Goal: Task Accomplishment & Management: Use online tool/utility

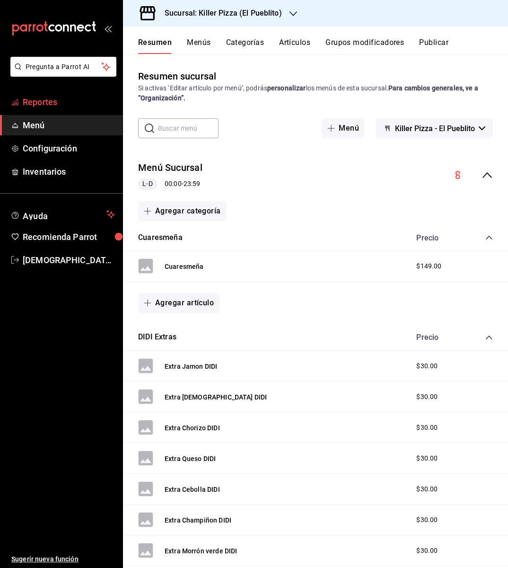
click at [66, 110] on link "Reportes" at bounding box center [61, 102] width 123 height 20
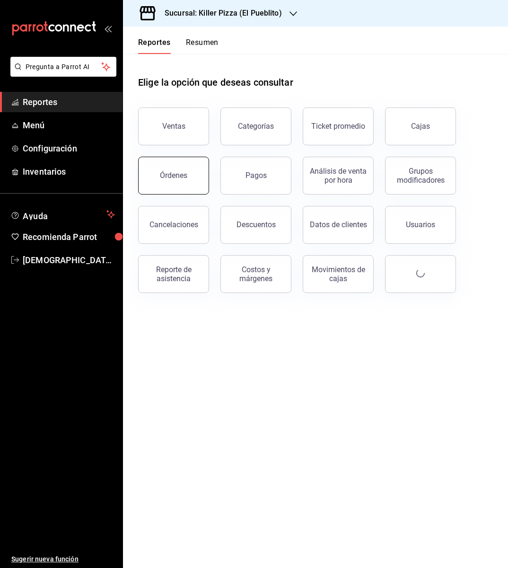
click at [186, 186] on button "Órdenes" at bounding box center [173, 176] width 71 height 38
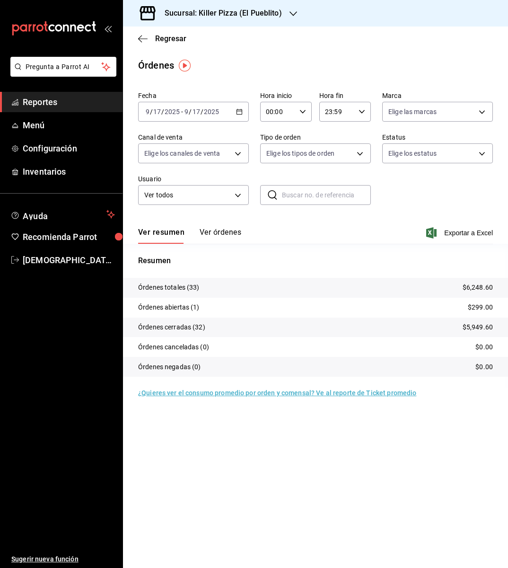
click at [239, 108] on icon "button" at bounding box center [239, 111] width 7 height 7
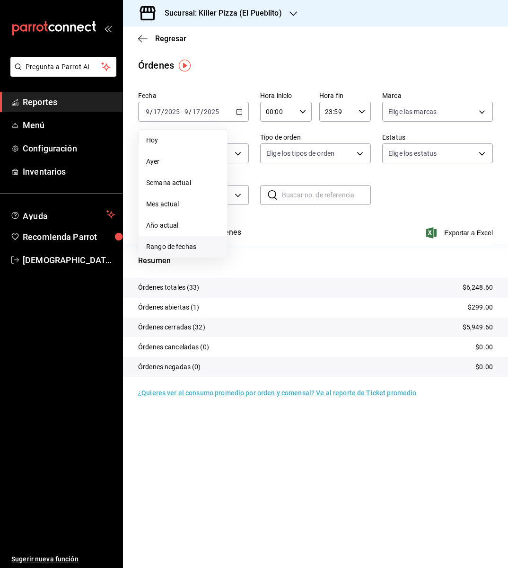
click at [195, 244] on span "Rango de fechas" at bounding box center [182, 247] width 73 height 10
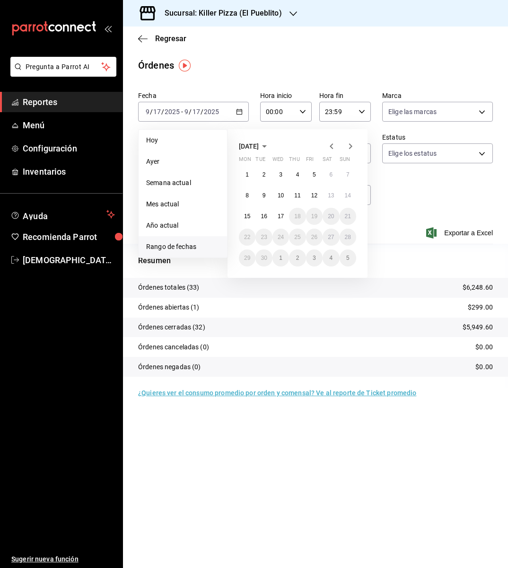
click at [259, 144] on span "September 2025" at bounding box center [249, 146] width 20 height 8
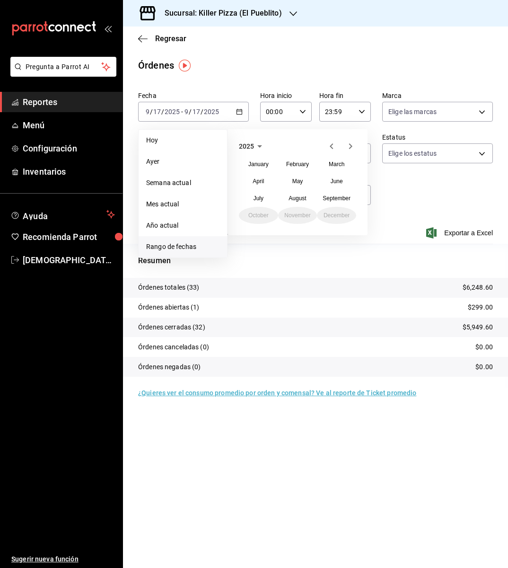
click at [260, 143] on icon "button" at bounding box center [259, 146] width 11 height 11
click at [268, 180] on button "2024" at bounding box center [258, 181] width 39 height 17
click at [338, 190] on button "September" at bounding box center [336, 198] width 39 height 17
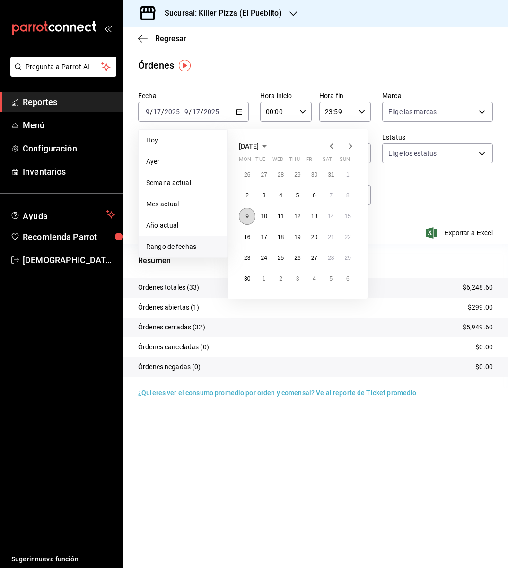
click at [254, 212] on button "9" at bounding box center [247, 216] width 17 height 17
click at [344, 220] on button "15" at bounding box center [348, 216] width 17 height 17
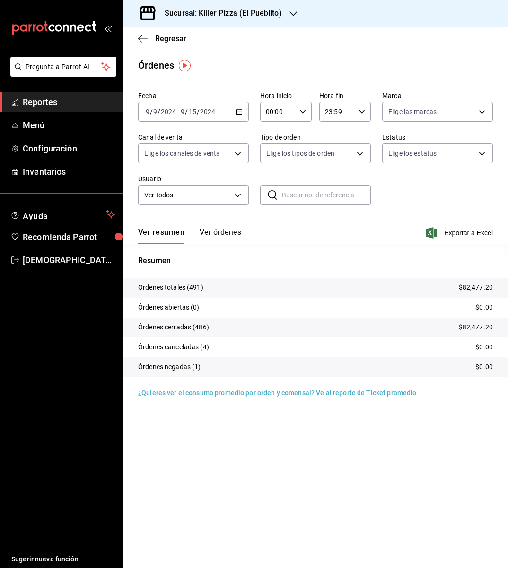
click at [278, 11] on h3 "Sucursal: Killer Pizza (El Pueblito)" at bounding box center [219, 13] width 125 height 11
click at [225, 35] on div "Killer Pizza (Pie de la cuesta)" at bounding box center [194, 40] width 142 height 21
click at [242, 110] on icon "button" at bounding box center [239, 111] width 7 height 7
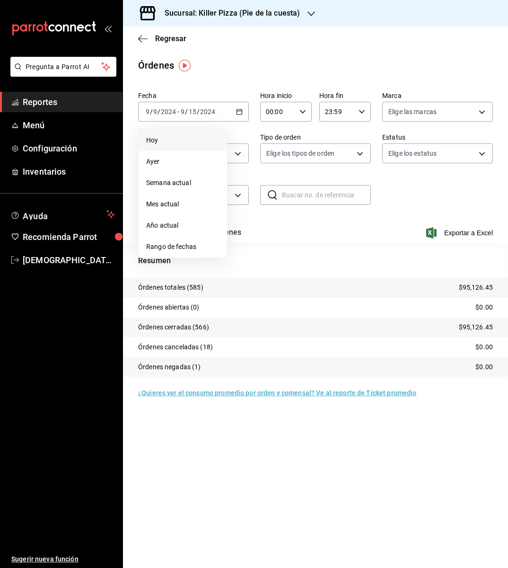
click at [180, 143] on span "Hoy" at bounding box center [182, 140] width 73 height 10
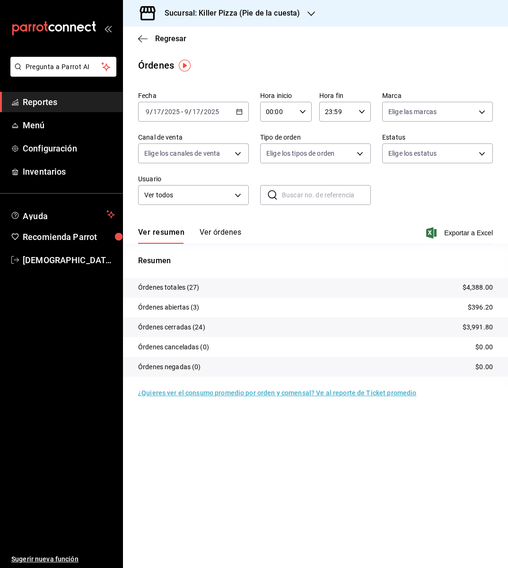
click at [239, 112] on icon "button" at bounding box center [239, 111] width 7 height 7
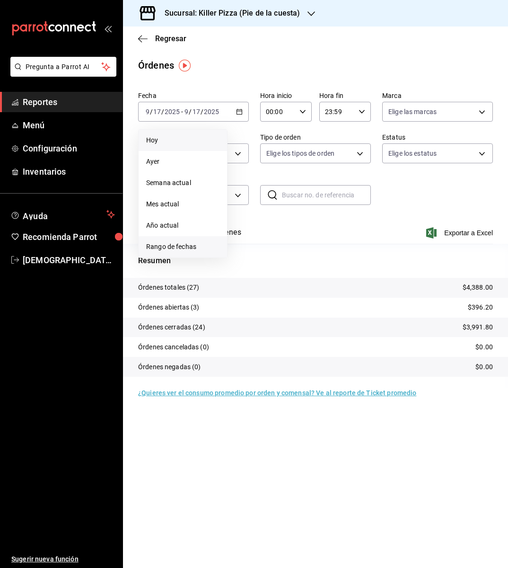
click at [191, 246] on span "Rango de fechas" at bounding box center [182, 247] width 73 height 10
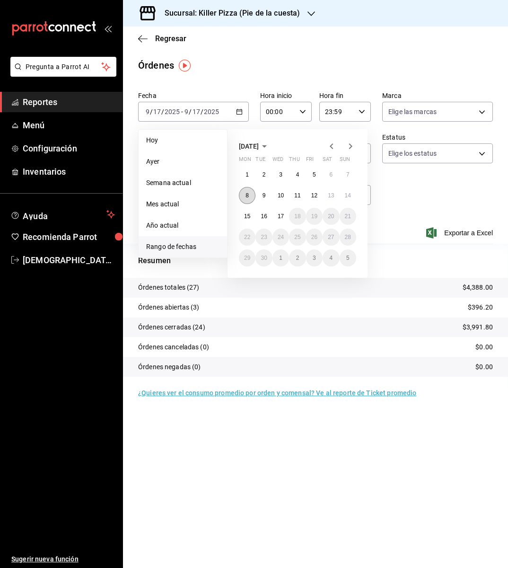
click at [246, 195] on abbr "8" at bounding box center [247, 195] width 3 height 7
click at [352, 190] on button "14" at bounding box center [348, 195] width 17 height 17
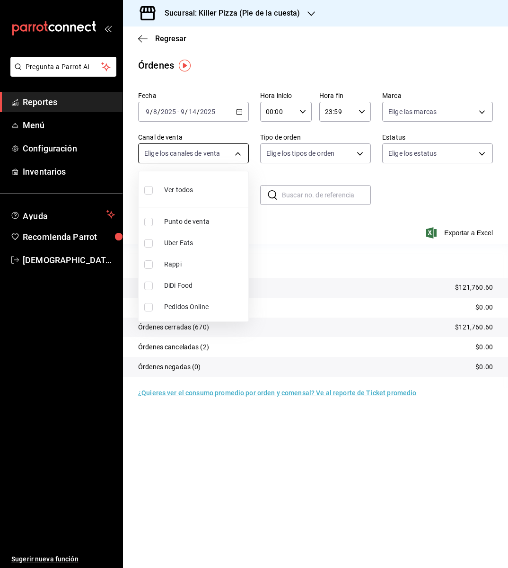
click at [237, 159] on body "Pregunta a Parrot AI Reportes Menú Configuración Inventarios Ayuda Recomienda P…" at bounding box center [254, 284] width 508 height 568
click at [201, 234] on li "Uber Eats" at bounding box center [194, 242] width 110 height 21
type input "UBER_EATS"
checkbox input "true"
click at [194, 261] on span "Rappi" at bounding box center [204, 264] width 80 height 10
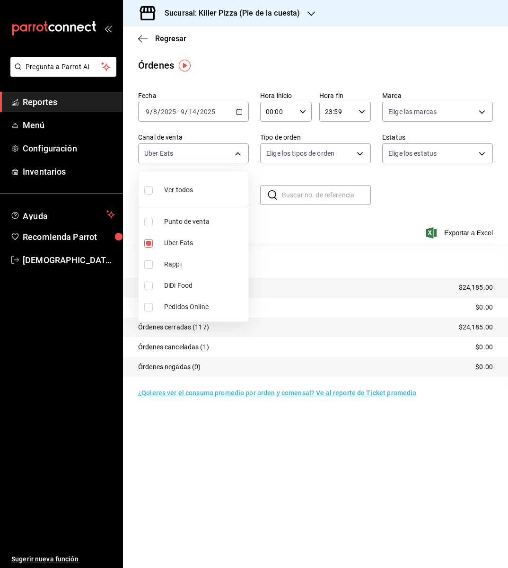
type input "UBER_EATS,RAPPI"
checkbox input "true"
click at [164, 447] on div at bounding box center [254, 284] width 508 height 568
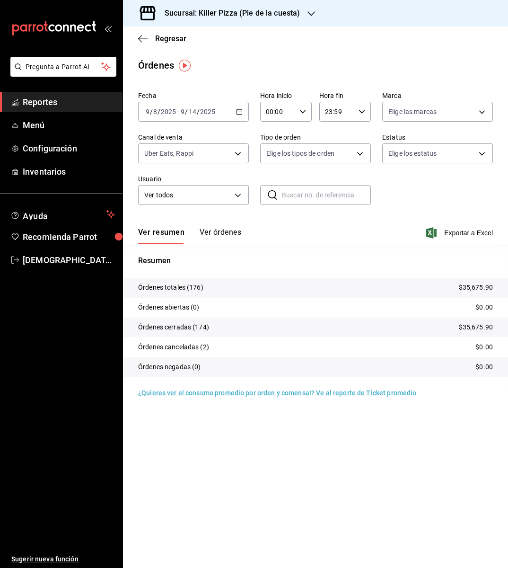
click at [308, 13] on icon "button" at bounding box center [312, 14] width 8 height 8
click at [223, 79] on div "Killer Pizza (El Pueblito)" at bounding box center [194, 84] width 127 height 10
click at [240, 149] on body "Pregunta a Parrot AI Reportes Menú Configuración Inventarios Ayuda Recomienda P…" at bounding box center [254, 284] width 508 height 568
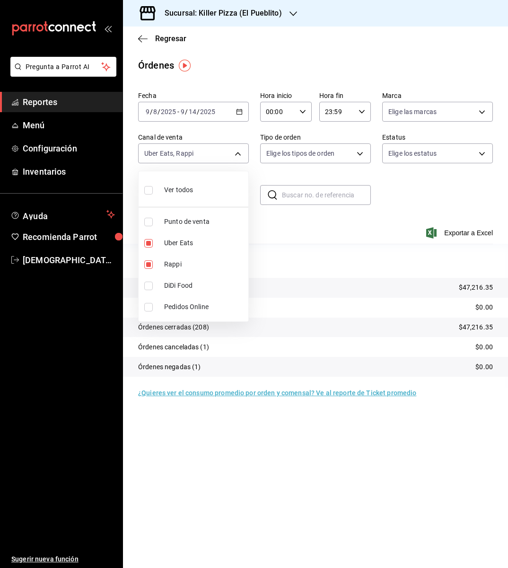
click at [189, 184] on div "Ver todos" at bounding box center [168, 189] width 49 height 20
type input "PARROT,UBER_EATS,RAPPI,DIDI_FOOD,ONLINE"
checkbox input "true"
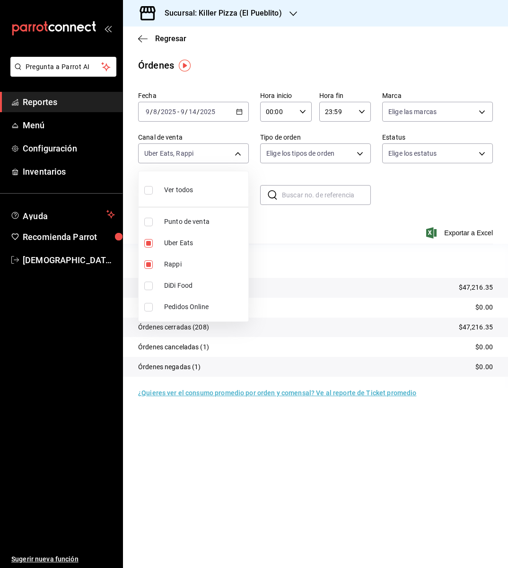
checkbox input "true"
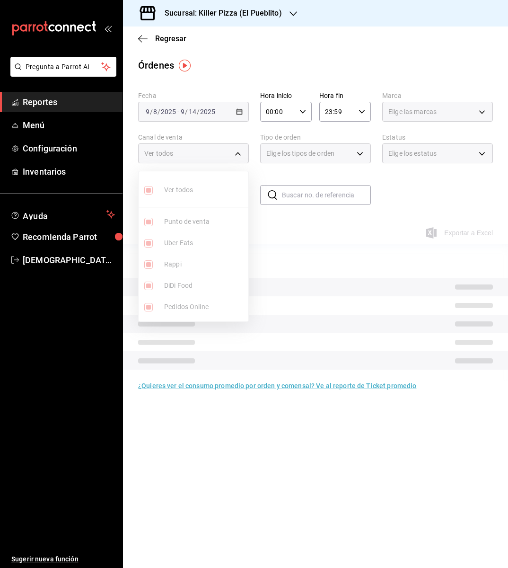
click at [189, 184] on ul "Ver todos Punto de venta Uber Eats Rappi DiDi Food Pedidos Online" at bounding box center [194, 246] width 110 height 150
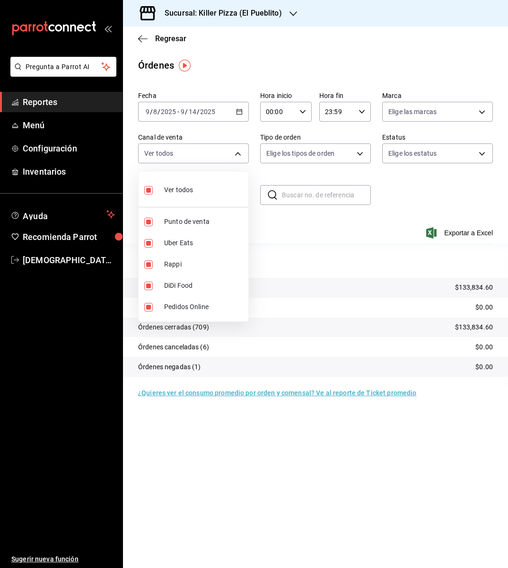
click at [189, 184] on div "Ver todos" at bounding box center [168, 189] width 49 height 20
checkbox input "false"
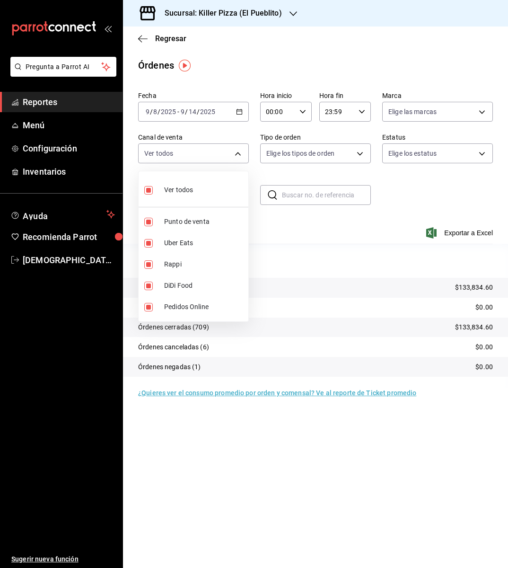
checkbox input "false"
click at [213, 476] on div at bounding box center [254, 284] width 508 height 568
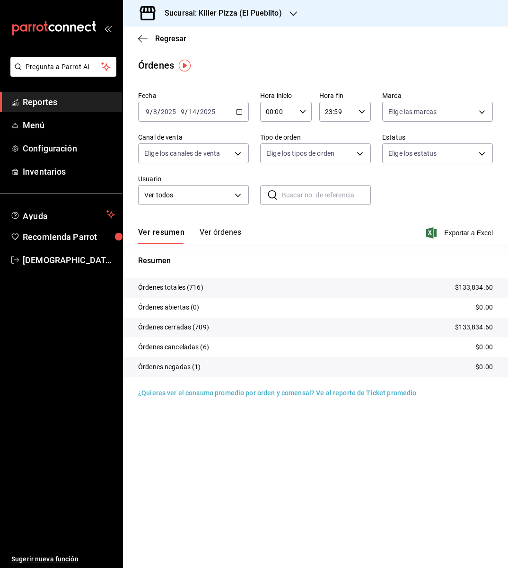
click at [292, 53] on main "Regresar Órdenes Fecha 2025-09-08 9 / 8 / 2025 - 2025-09-14 9 / 14 / 2025 Hora …" at bounding box center [315, 297] width 385 height 541
click at [62, 104] on span "Reportes" at bounding box center [69, 102] width 92 height 13
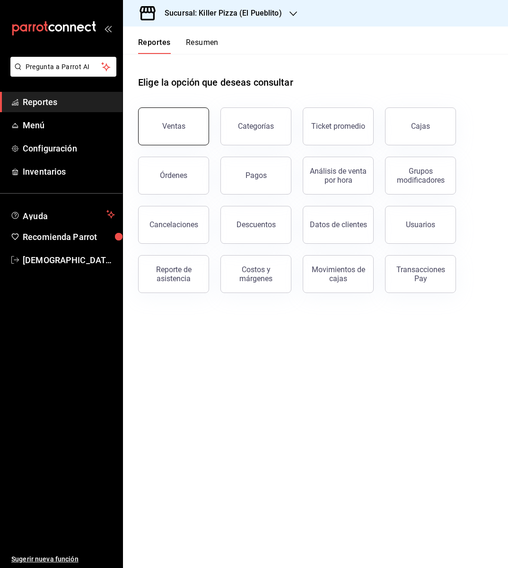
click at [166, 130] on div "Ventas" at bounding box center [173, 126] width 23 height 9
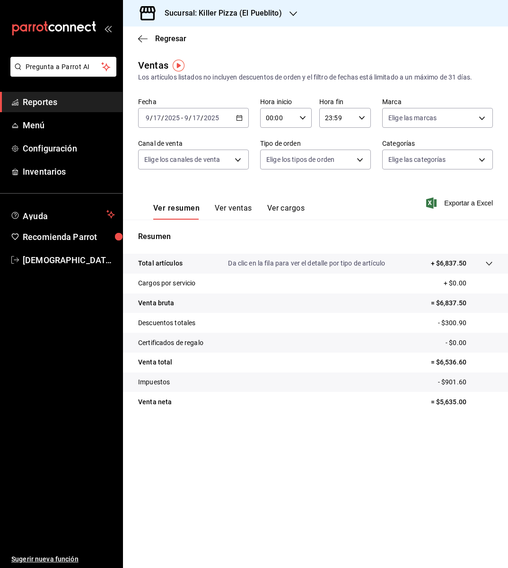
click at [240, 119] on icon "button" at bounding box center [239, 118] width 7 height 7
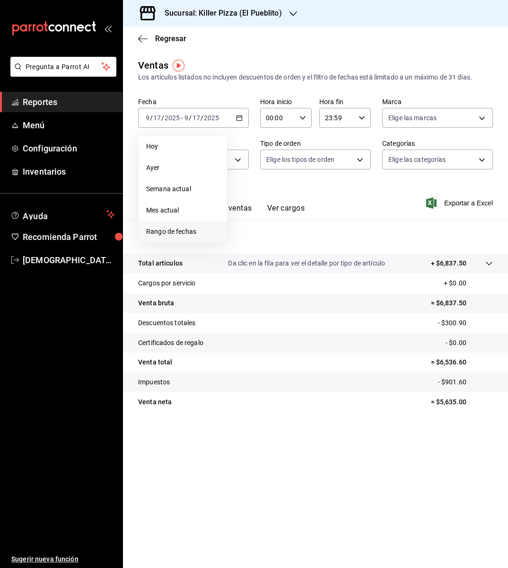
click at [162, 238] on li "Rango de fechas" at bounding box center [183, 231] width 89 height 21
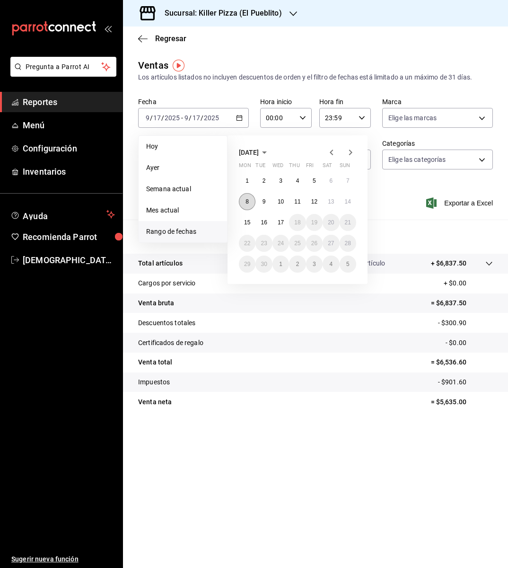
click at [245, 200] on button "8" at bounding box center [247, 201] width 17 height 17
click at [353, 199] on button "14" at bounding box center [348, 201] width 17 height 17
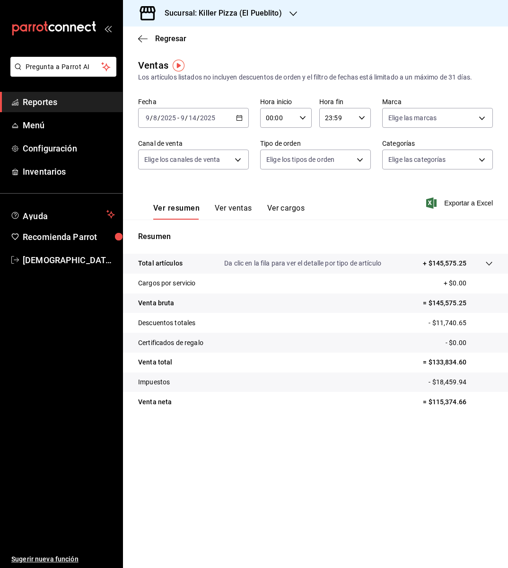
click at [228, 204] on button "Ver ventas" at bounding box center [233, 212] width 37 height 16
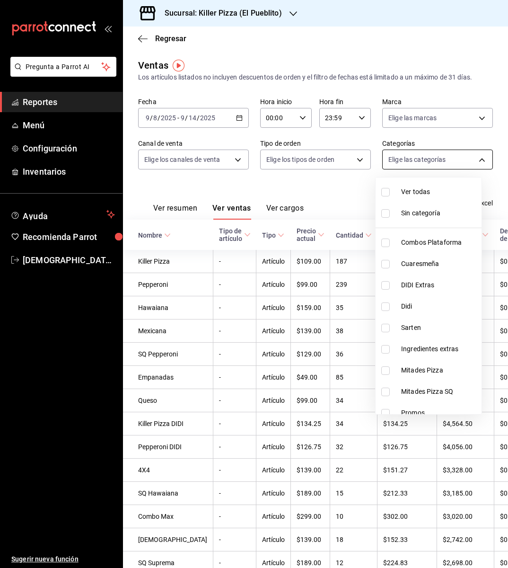
click at [444, 166] on body "Pregunta a Parrot AI Reportes Menú Configuración Inventarios Ayuda Recomienda P…" at bounding box center [254, 284] width 508 height 568
click at [425, 246] on span "Combos Plataforma" at bounding box center [439, 243] width 77 height 10
type input "34aa5cbd-d66a-4a89-b1d3-dab645db196e"
checkbox input "true"
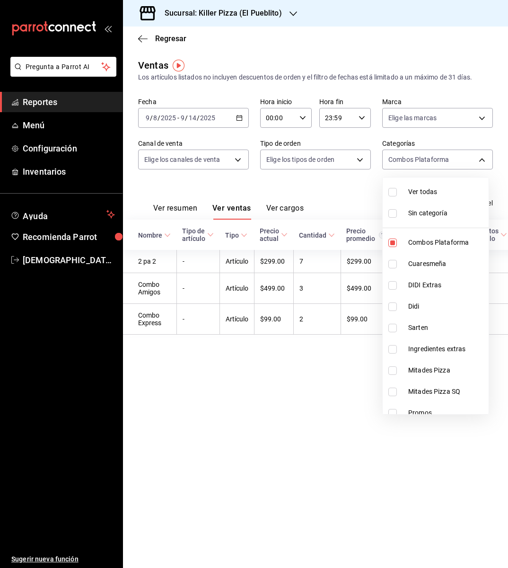
click at [427, 261] on span "Cuaresmeña" at bounding box center [446, 264] width 77 height 10
type input "34aa5cbd-d66a-4a89-b1d3-dab645db196e,aca61318-dd82-4009-8fb5-67b6e0717491"
checkbox input "true"
click at [431, 283] on span "DIDI Extras" at bounding box center [446, 285] width 77 height 10
type input "34aa5cbd-d66a-4a89-b1d3-dab645db196e,aca61318-dd82-4009-8fb5-67b6e0717491,78dec…"
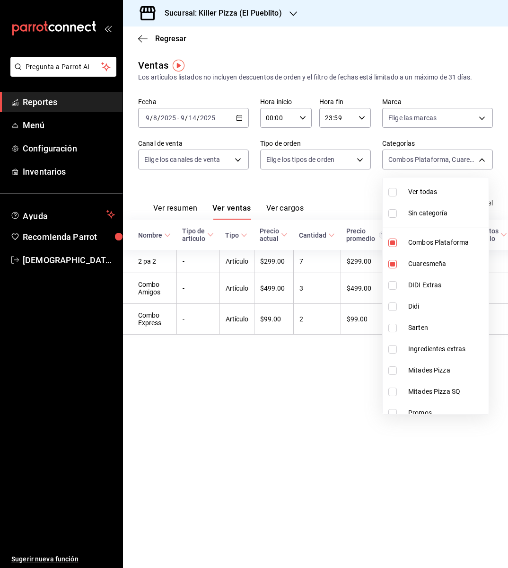
checkbox input "true"
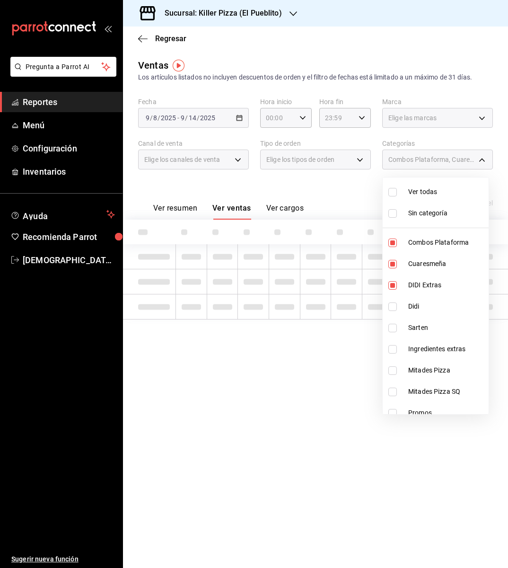
click at [431, 283] on span "DIDI Extras" at bounding box center [446, 285] width 77 height 10
type input "34aa5cbd-d66a-4a89-b1d3-dab645db196e,aca61318-dd82-4009-8fb5-67b6e0717491"
checkbox input "false"
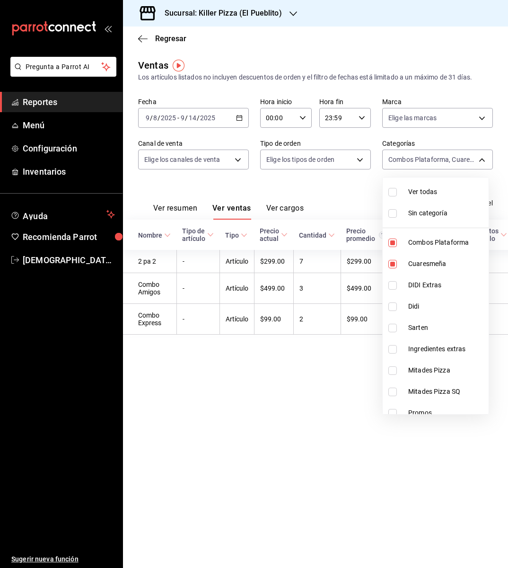
click at [428, 303] on span "Didi" at bounding box center [446, 306] width 77 height 10
type input "34aa5cbd-d66a-4a89-b1d3-dab645db196e,aca61318-dd82-4009-8fb5-67b6e0717491,4635c…"
checkbox input "true"
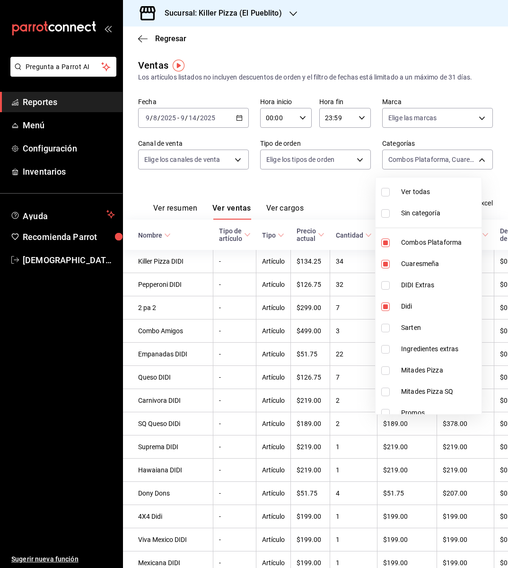
click at [433, 319] on li "Sarten" at bounding box center [429, 327] width 106 height 21
type input "34aa5cbd-d66a-4a89-b1d3-dab645db196e,aca61318-dd82-4009-8fb5-67b6e0717491,4635c…"
checkbox input "true"
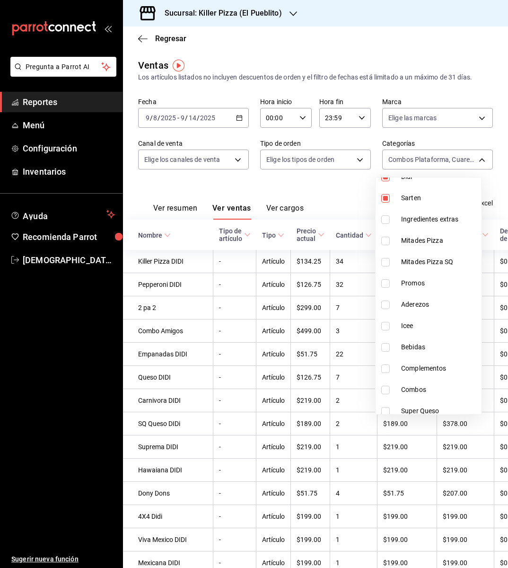
click at [433, 237] on span "Mitades Pizza" at bounding box center [439, 241] width 77 height 10
type input "34aa5cbd-d66a-4a89-b1d3-dab645db196e,aca61318-dd82-4009-8fb5-67b6e0717491,4635c…"
checkbox input "true"
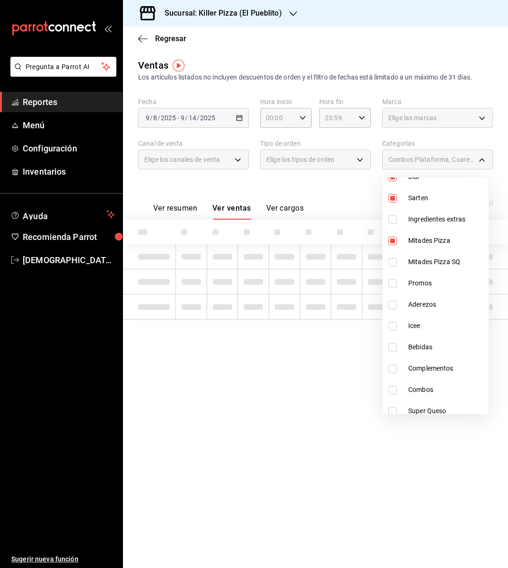
click at [431, 257] on span "Mitades Pizza SQ" at bounding box center [446, 262] width 77 height 10
type input "34aa5cbd-d66a-4a89-b1d3-dab645db196e,aca61318-dd82-4009-8fb5-67b6e0717491,4635c…"
checkbox input "true"
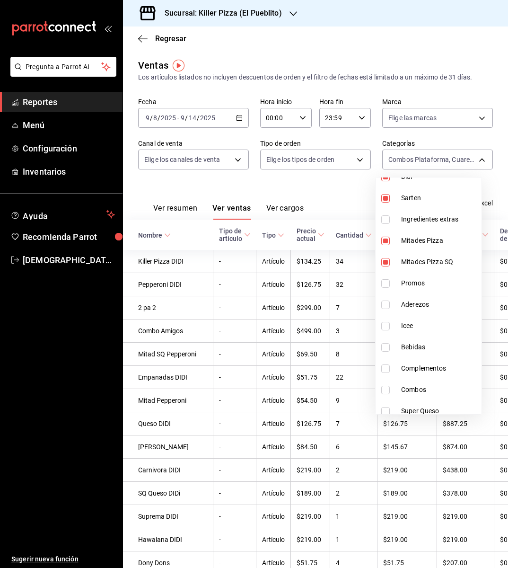
click at [418, 285] on span "Promos" at bounding box center [439, 283] width 77 height 10
type input "34aa5cbd-d66a-4a89-b1d3-dab645db196e,aca61318-dd82-4009-8fb5-67b6e0717491,4635c…"
checkbox input "true"
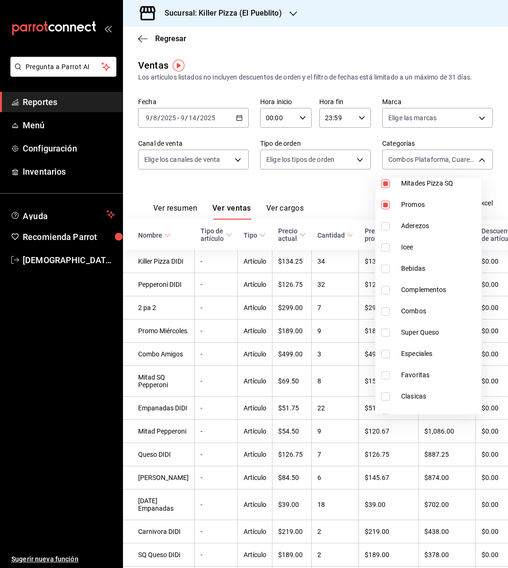
scroll to position [222, 0]
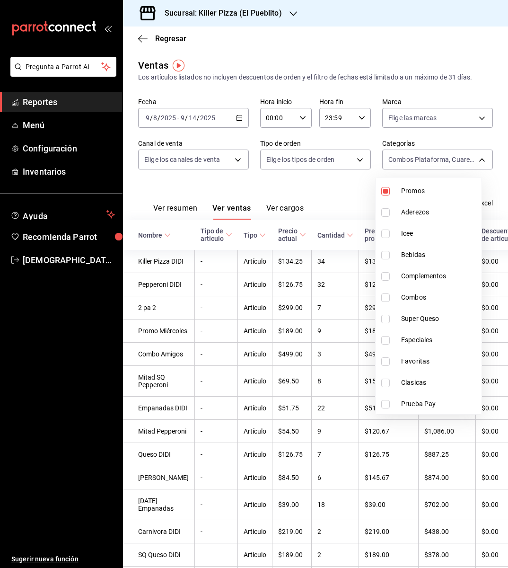
click at [418, 295] on span "Combos" at bounding box center [439, 297] width 77 height 10
type input "34aa5cbd-d66a-4a89-b1d3-dab645db196e,aca61318-dd82-4009-8fb5-67b6e0717491,4635c…"
checkbox input "true"
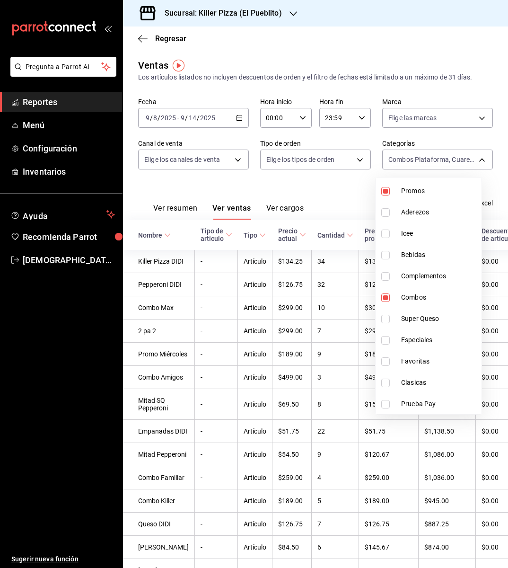
click at [421, 316] on span "Super Queso" at bounding box center [439, 319] width 77 height 10
type input "34aa5cbd-d66a-4a89-b1d3-dab645db196e,aca61318-dd82-4009-8fb5-67b6e0717491,4635c…"
checkbox input "true"
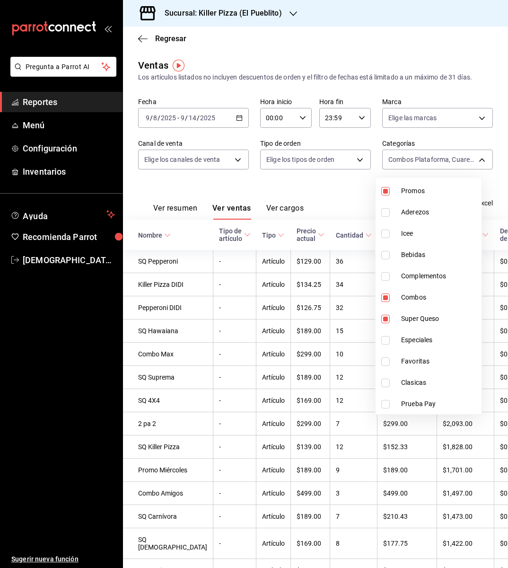
click at [422, 332] on li "Especiales" at bounding box center [429, 339] width 106 height 21
type input "34aa5cbd-d66a-4a89-b1d3-dab645db196e,aca61318-dd82-4009-8fb5-67b6e0717491,4635c…"
checkbox input "true"
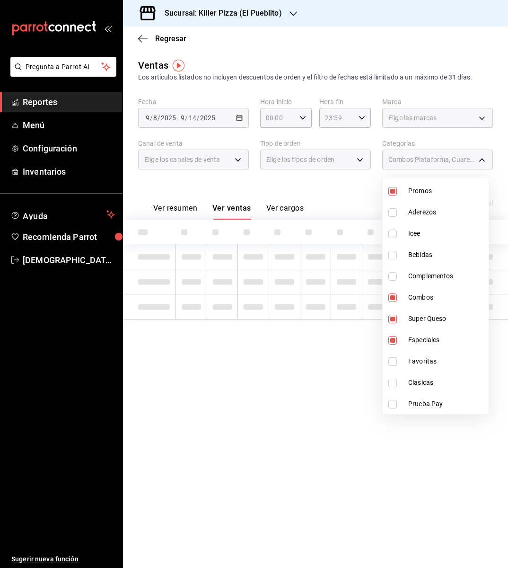
click at [424, 360] on span "Favoritas" at bounding box center [446, 361] width 77 height 10
type input "34aa5cbd-d66a-4a89-b1d3-dab645db196e,aca61318-dd82-4009-8fb5-67b6e0717491,4635c…"
checkbox input "true"
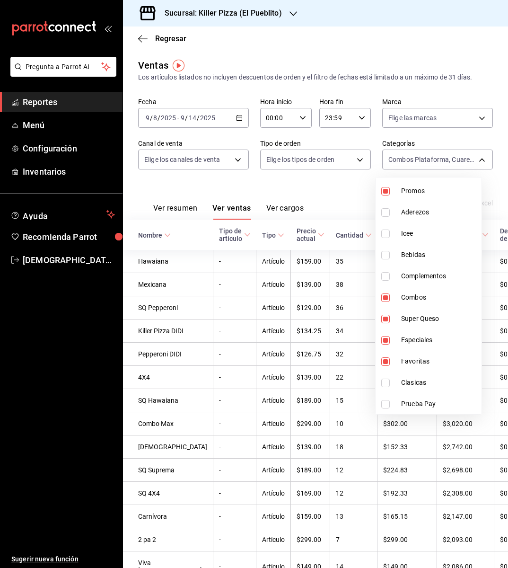
click at [421, 378] on span "Clasicas" at bounding box center [439, 383] width 77 height 10
type input "34aa5cbd-d66a-4a89-b1d3-dab645db196e,aca61318-dd82-4009-8fb5-67b6e0717491,4635c…"
checkbox input "true"
click at [293, 186] on div at bounding box center [254, 284] width 508 height 568
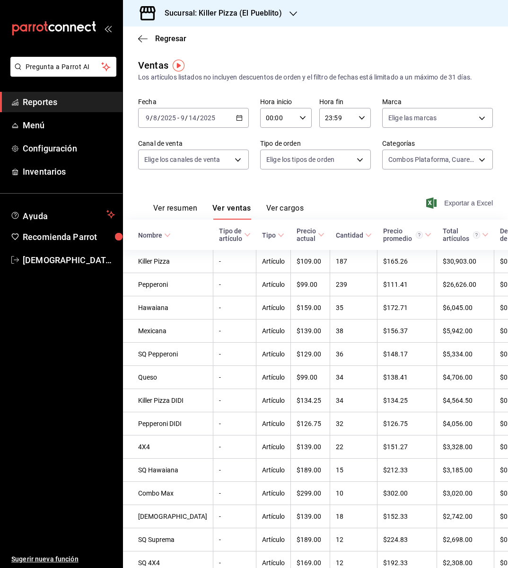
click at [448, 204] on span "Exportar a Excel" at bounding box center [460, 202] width 65 height 11
click at [290, 18] on div "Sucursal: Killer Pizza (El Pueblito)" at bounding box center [216, 13] width 170 height 27
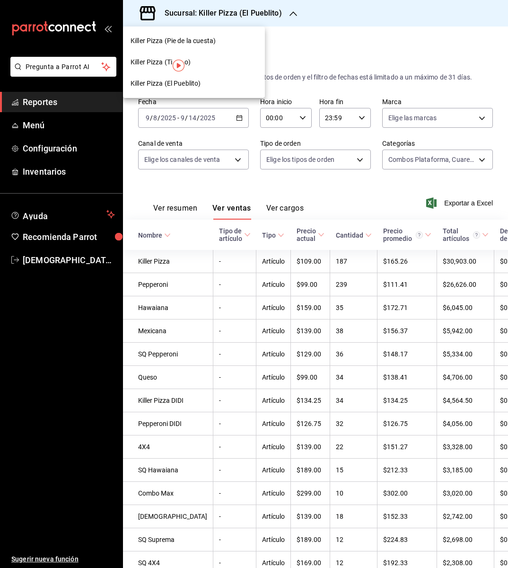
click at [218, 39] on div "Killer Pizza (Pie de la cuesta)" at bounding box center [194, 41] width 127 height 10
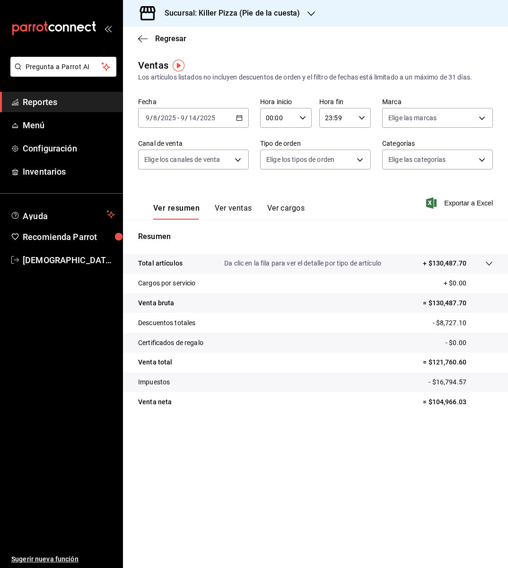
click at [240, 124] on div "2025-09-08 9 / 8 / 2025 - 2025-09-14 9 / 14 / 2025" at bounding box center [193, 118] width 111 height 20
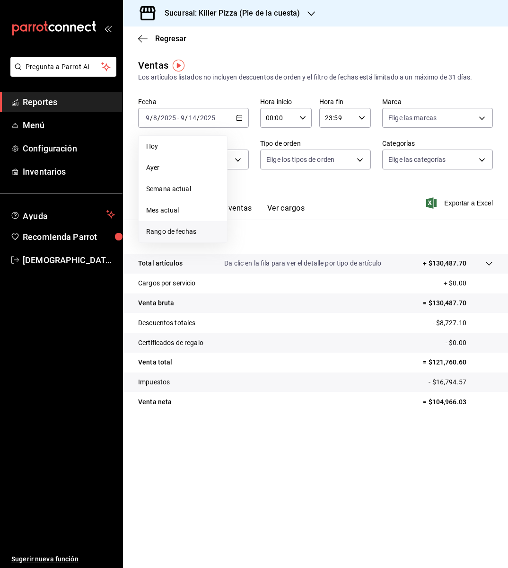
click at [194, 229] on span "Rango de fechas" at bounding box center [182, 232] width 73 height 10
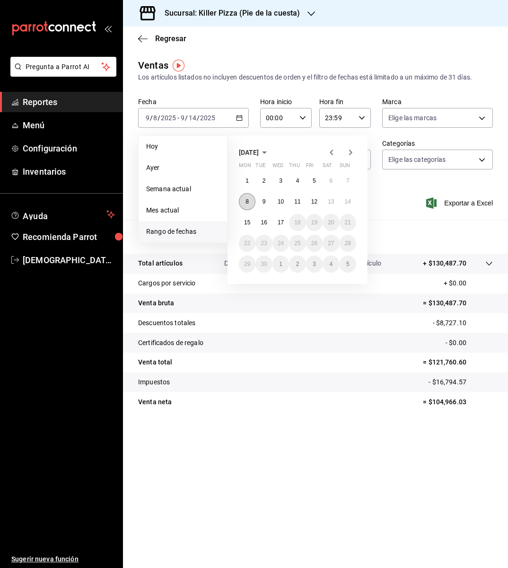
click at [248, 207] on button "8" at bounding box center [247, 201] width 17 height 17
click at [345, 202] on abbr "14" at bounding box center [348, 201] width 6 height 7
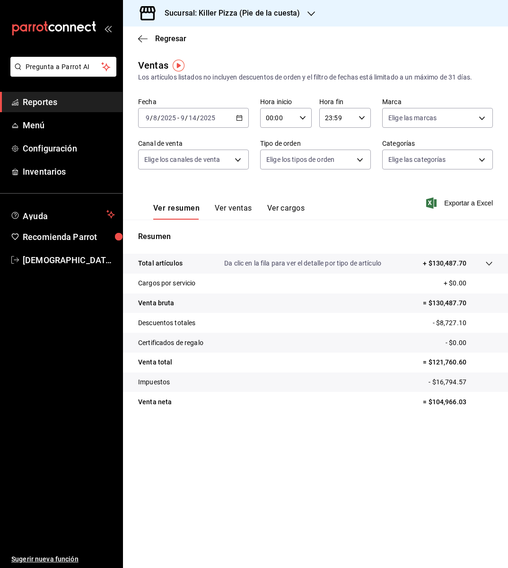
click at [239, 207] on button "Ver ventas" at bounding box center [233, 212] width 37 height 16
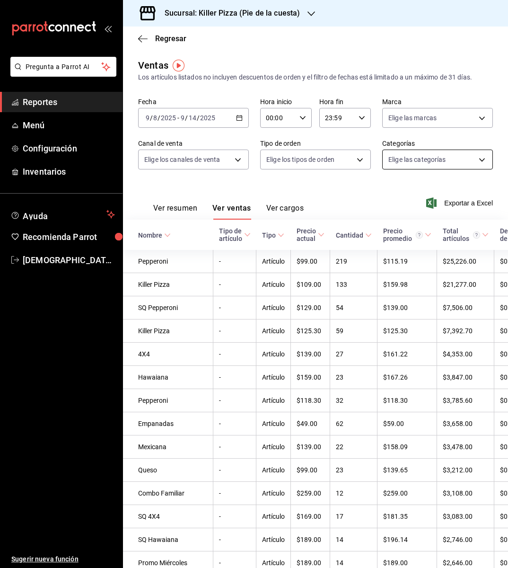
click at [469, 159] on body "Pregunta a Parrot AI Reportes Menú Configuración Inventarios Ayuda Recomienda P…" at bounding box center [254, 284] width 508 height 568
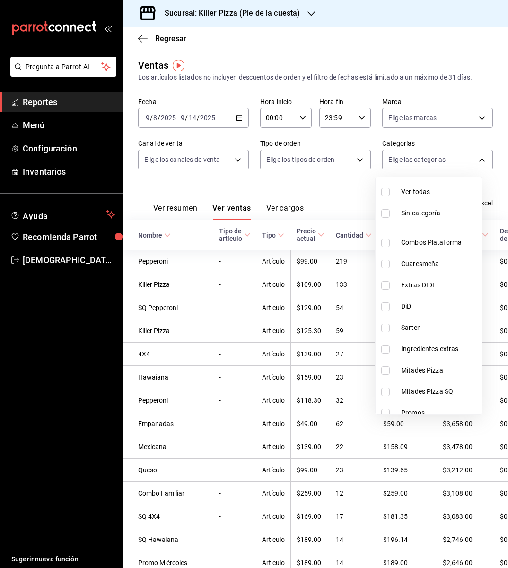
click at [435, 243] on span "Combos Plataforma" at bounding box center [439, 243] width 77 height 10
type input "7fb86d64-abf9-4f9f-96d4-5c5e69a06f53"
checkbox input "true"
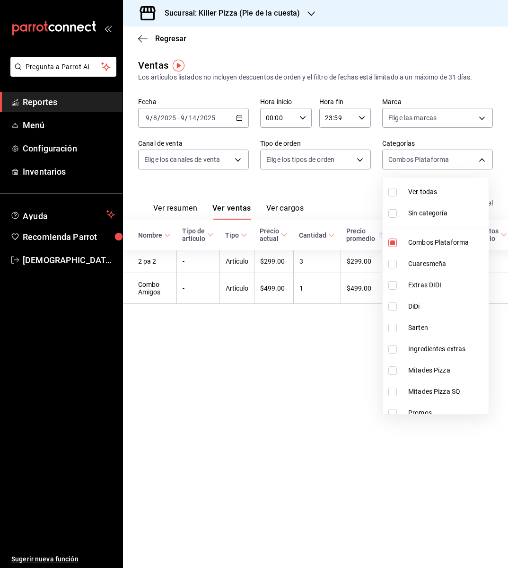
click at [427, 302] on span "DiDi" at bounding box center [446, 306] width 77 height 10
type input "7fb86d64-abf9-4f9f-96d4-5c5e69a06f53,2ef206a1-c732-42d5-a1f8-ab043fe5f38c"
checkbox input "true"
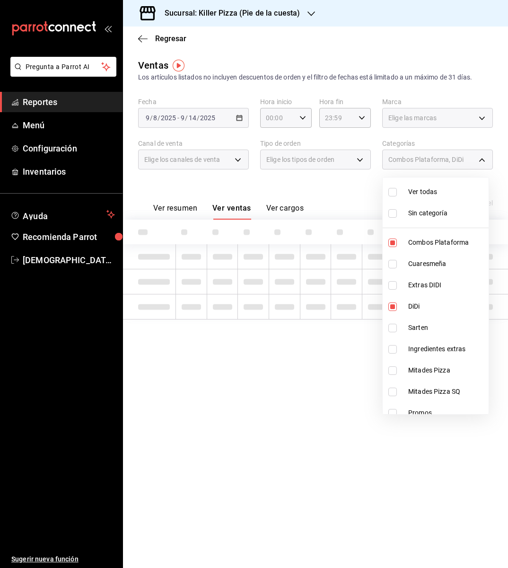
click at [434, 368] on span "Mitades Pizza" at bounding box center [446, 370] width 77 height 10
type input "7fb86d64-abf9-4f9f-96d4-5c5e69a06f53,2ef206a1-c732-42d5-a1f8-ab043fe5f38c,78147…"
checkbox input "true"
click at [433, 390] on span "Mitades Pizza SQ" at bounding box center [446, 392] width 77 height 10
type input "7fb86d64-abf9-4f9f-96d4-5c5e69a06f53,2ef206a1-c732-42d5-a1f8-ab043fe5f38c,78147…"
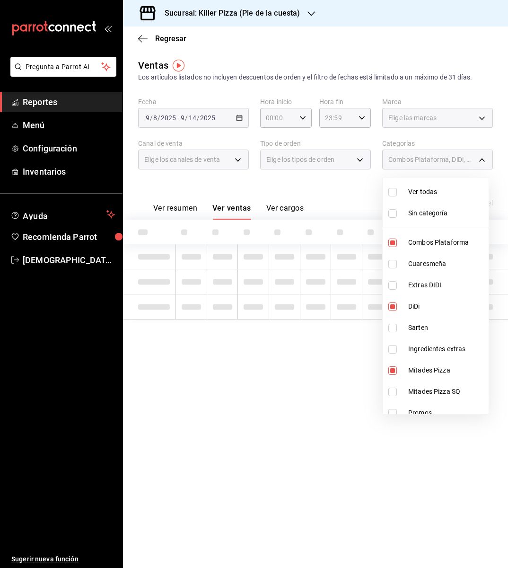
checkbox input "true"
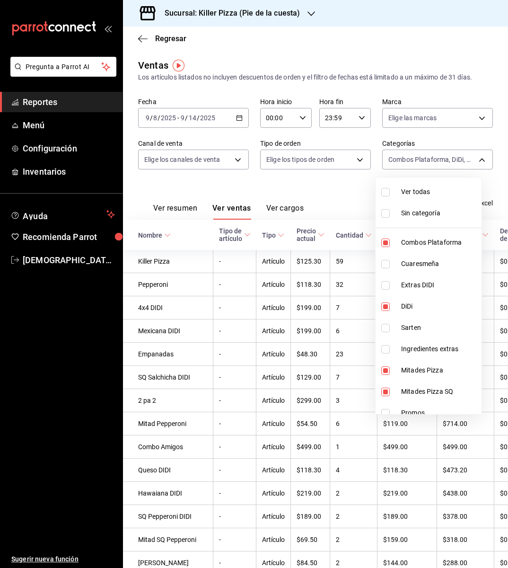
click at [430, 407] on li "Promos" at bounding box center [429, 412] width 106 height 21
type input "7fb86d64-abf9-4f9f-96d4-5c5e69a06f53,2ef206a1-c732-42d5-a1f8-ab043fe5f38c,78147…"
checkbox input "true"
drag, startPoint x: 484, startPoint y: 267, endPoint x: 475, endPoint y: 271, distance: 9.8
click at [475, 271] on div "Ver todas Sin categoría Combos Plataforma Cuaresmeña Extras DIDI DiDi Sarten In…" at bounding box center [254, 284] width 508 height 568
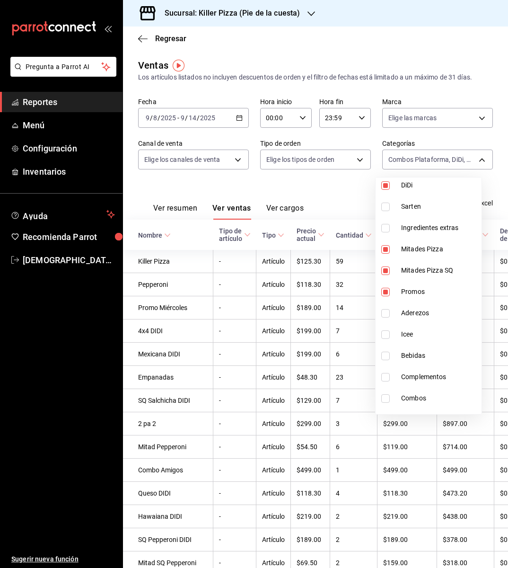
scroll to position [153, 0]
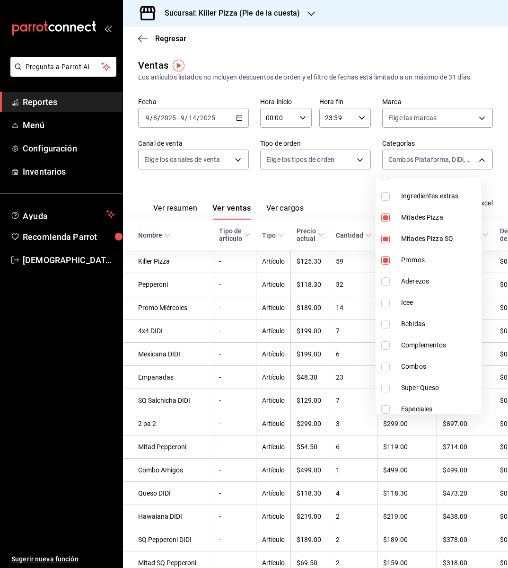
click at [425, 358] on li "Combos" at bounding box center [429, 366] width 106 height 21
type input "7fb86d64-abf9-4f9f-96d4-5c5e69a06f53,2ef206a1-c732-42d5-a1f8-ab043fe5f38c,78147…"
checkbox input "true"
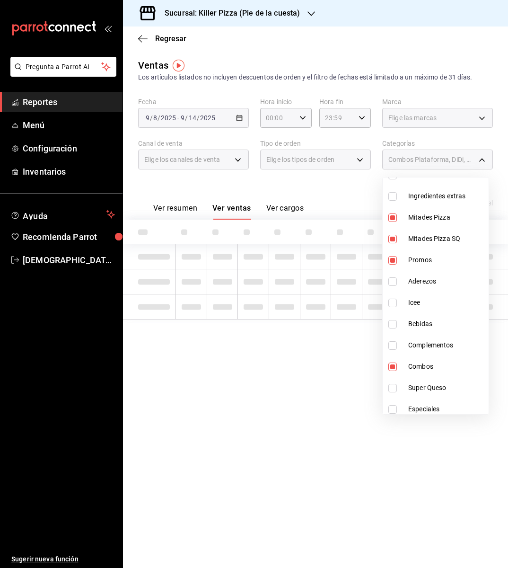
click at [425, 385] on span "Super Queso" at bounding box center [446, 388] width 77 height 10
type input "7fb86d64-abf9-4f9f-96d4-5c5e69a06f53,2ef206a1-c732-42d5-a1f8-ab043fe5f38c,78147…"
checkbox input "true"
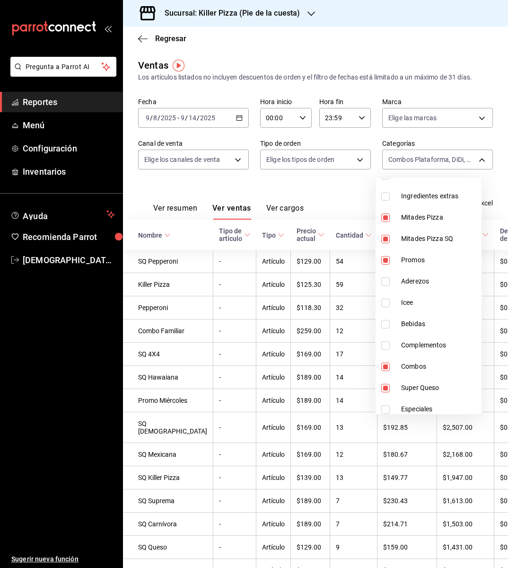
scroll to position [222, 0]
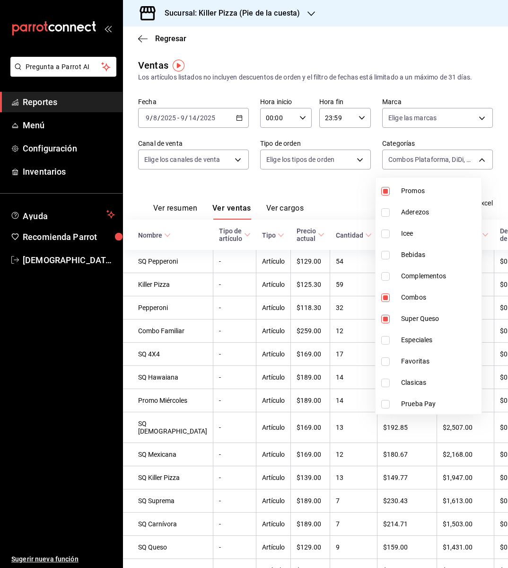
click at [418, 339] on span "Especiales" at bounding box center [439, 340] width 77 height 10
type input "7fb86d64-abf9-4f9f-96d4-5c5e69a06f53,2ef206a1-c732-42d5-a1f8-ab043fe5f38c,78147…"
checkbox input "true"
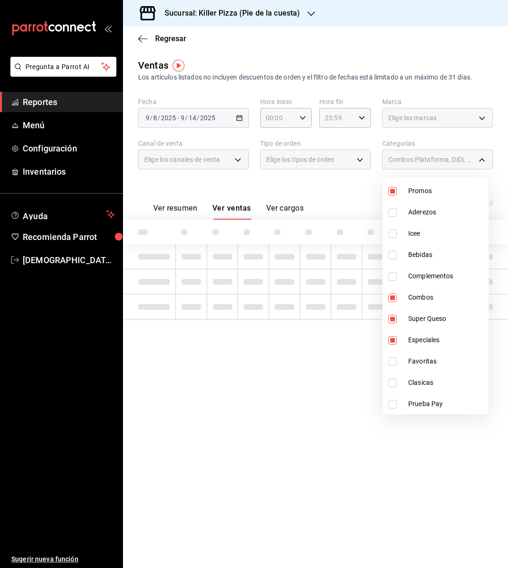
click at [418, 357] on span "Favoritas" at bounding box center [446, 361] width 77 height 10
type input "7fb86d64-abf9-4f9f-96d4-5c5e69a06f53,2ef206a1-c732-42d5-a1f8-ab043fe5f38c,78147…"
checkbox input "true"
click at [418, 378] on span "Clasicas" at bounding box center [446, 383] width 77 height 10
type input "7fb86d64-abf9-4f9f-96d4-5c5e69a06f53,2ef206a1-c732-42d5-a1f8-ab043fe5f38c,78147…"
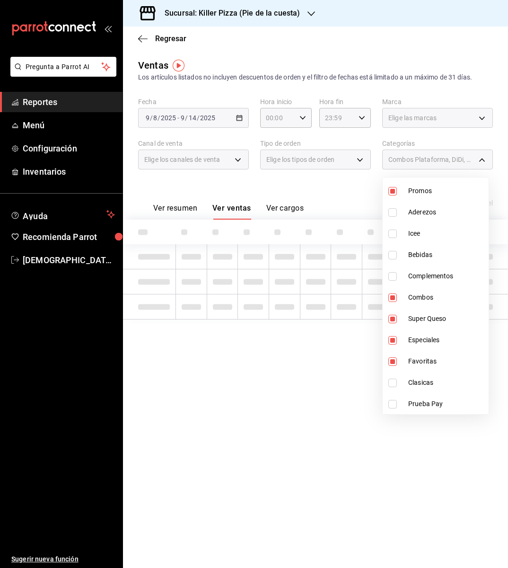
checkbox input "true"
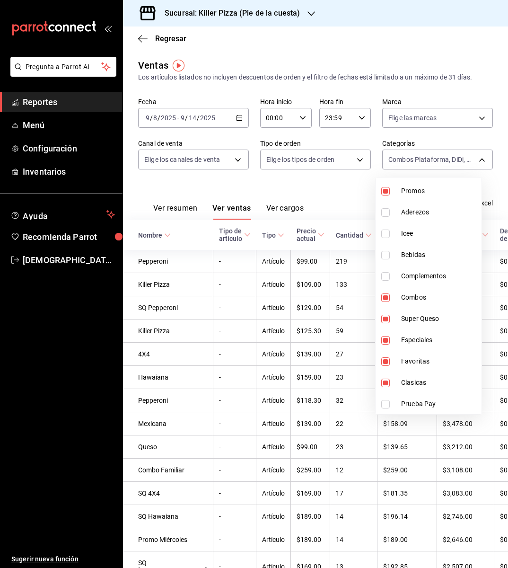
click at [320, 195] on div at bounding box center [254, 284] width 508 height 568
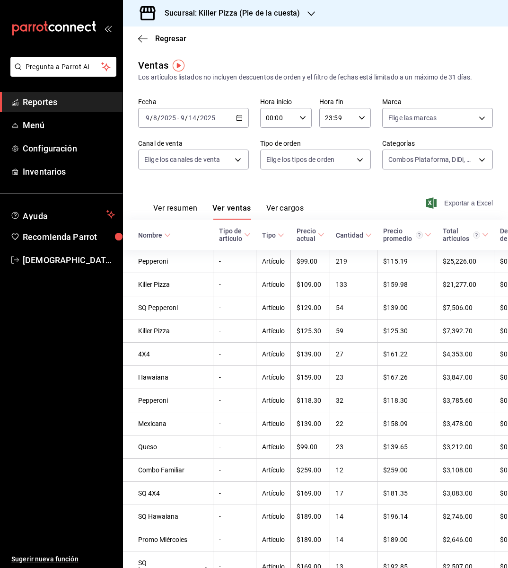
click at [438, 206] on span "Exportar a Excel" at bounding box center [460, 202] width 65 height 11
click at [460, 207] on span "Exportar a Excel" at bounding box center [460, 202] width 65 height 11
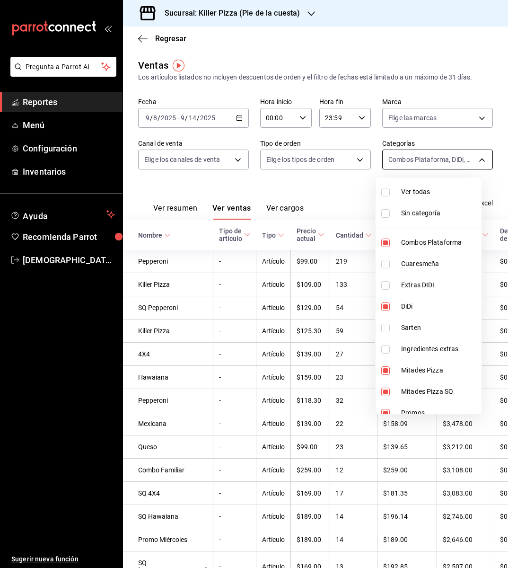
click at [468, 159] on body "Pregunta a Parrot AI Reportes Menú Configuración Inventarios Ayuda Recomienda P…" at bounding box center [254, 284] width 508 height 568
click at [416, 190] on span "Ver todas" at bounding box center [439, 192] width 77 height 10
type input "7fb86d64-abf9-4f9f-96d4-5c5e69a06f53,9f4ba7ec-e98d-42d8-ba84-5fe72b9cc251,1d4d0…"
checkbox input "true"
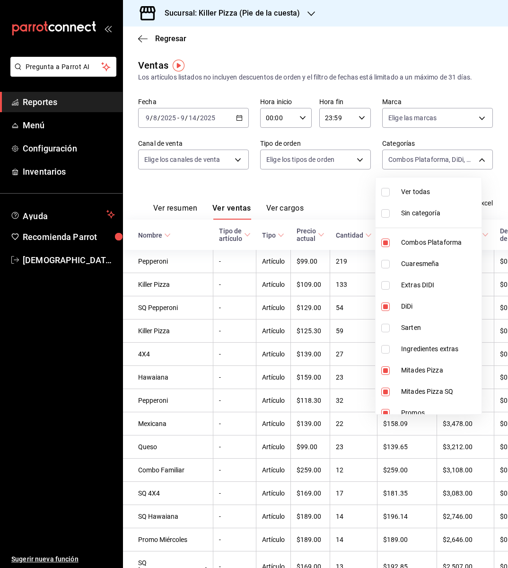
checkbox input "true"
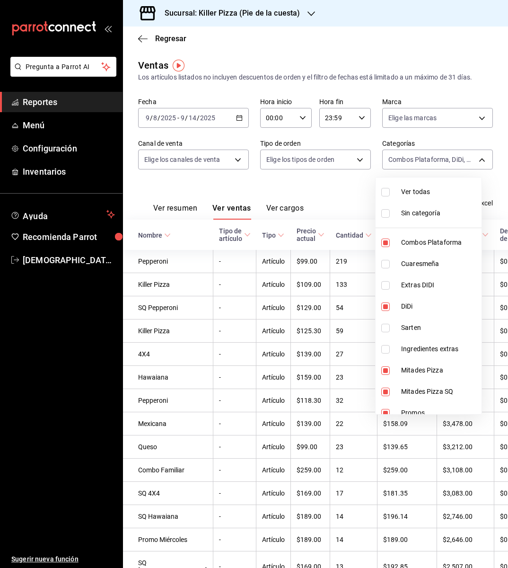
checkbox input "true"
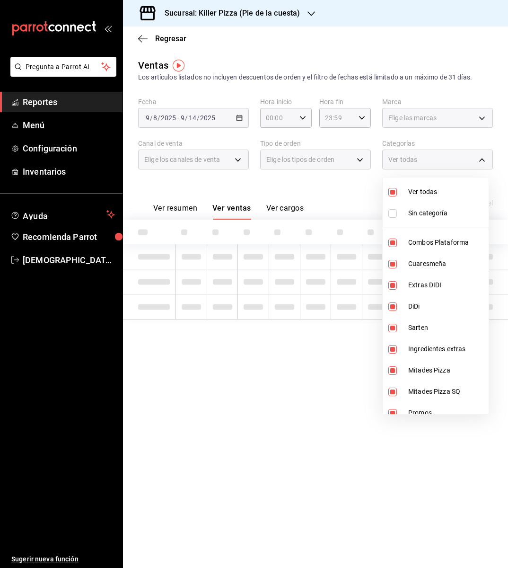
click at [416, 190] on span "Ver todas" at bounding box center [446, 192] width 77 height 10
checkbox input "false"
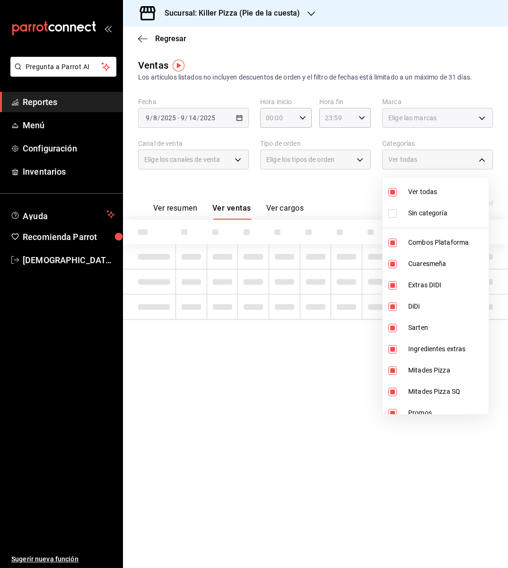
checkbox input "false"
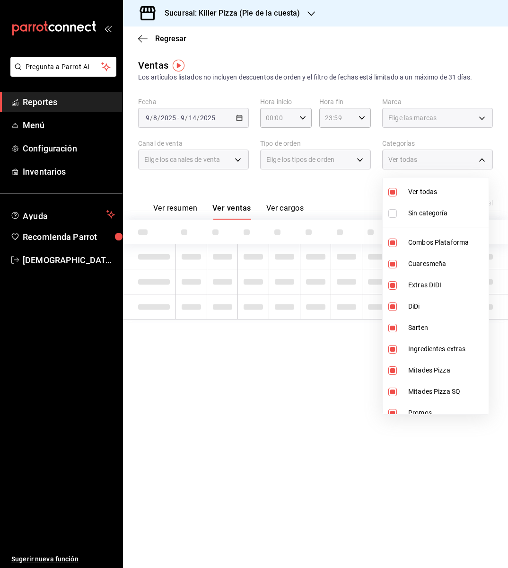
checkbox input "false"
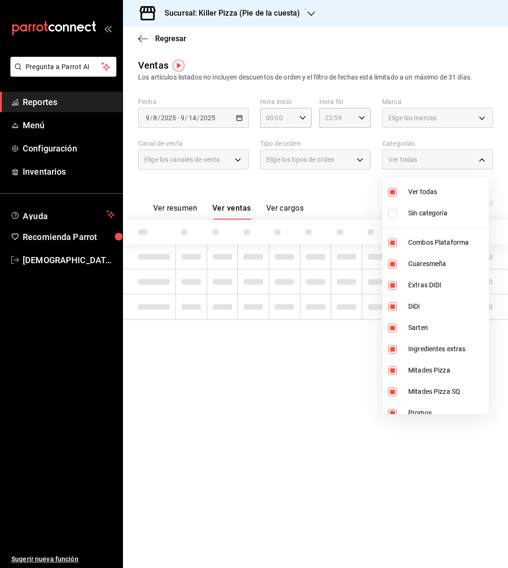
checkbox input "false"
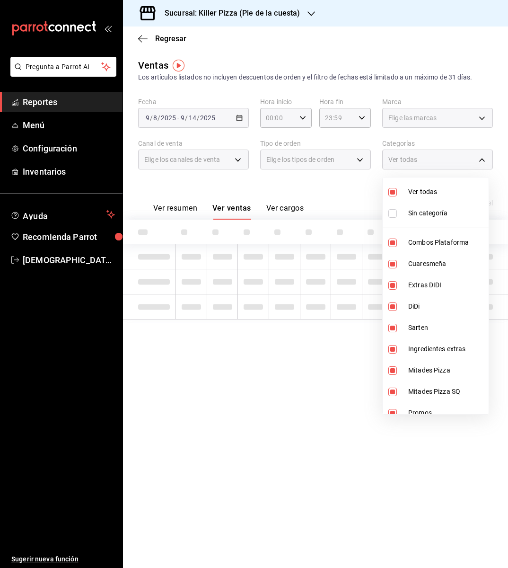
checkbox input "false"
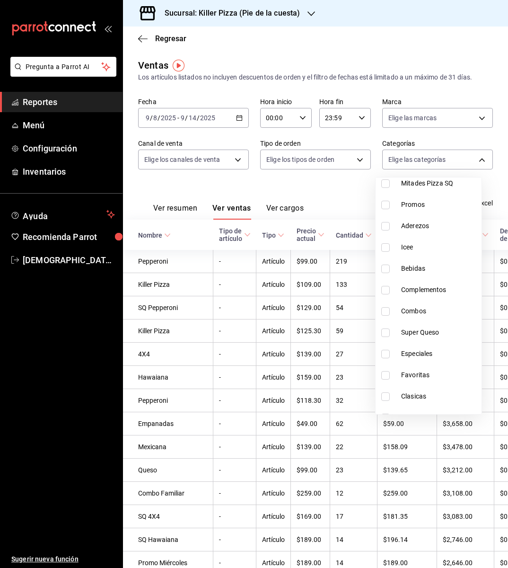
scroll to position [211, 0]
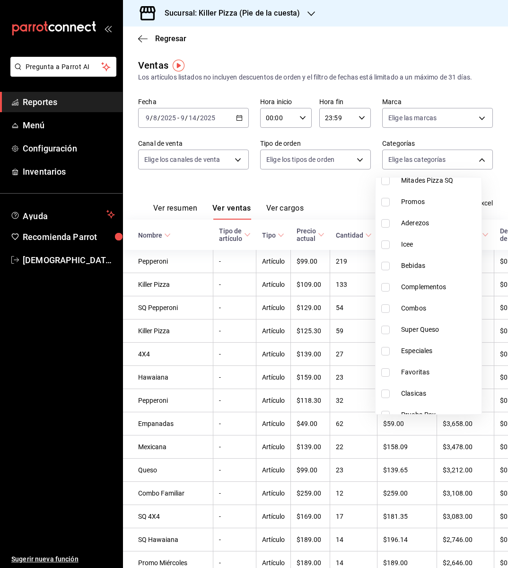
click at [419, 284] on span "Complementos" at bounding box center [439, 287] width 77 height 10
type input "b6a78051-f135-4fb9-8fc8-26136c3ed50c"
checkbox input "true"
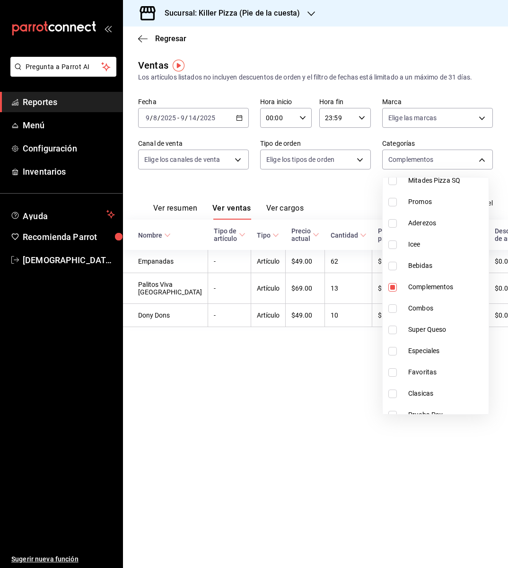
click at [414, 294] on li "Complementos" at bounding box center [436, 286] width 106 height 21
checkbox input "false"
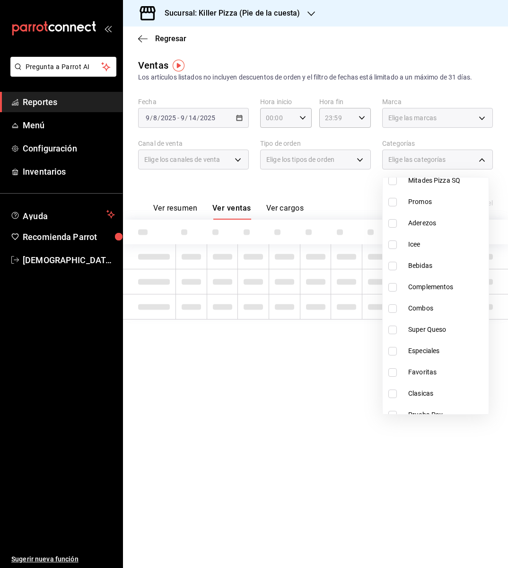
click at [430, 226] on span "Aderezos" at bounding box center [446, 223] width 77 height 10
type input "26c76ff1-bc00-43bc-99ad-5103efe5c356"
checkbox input "true"
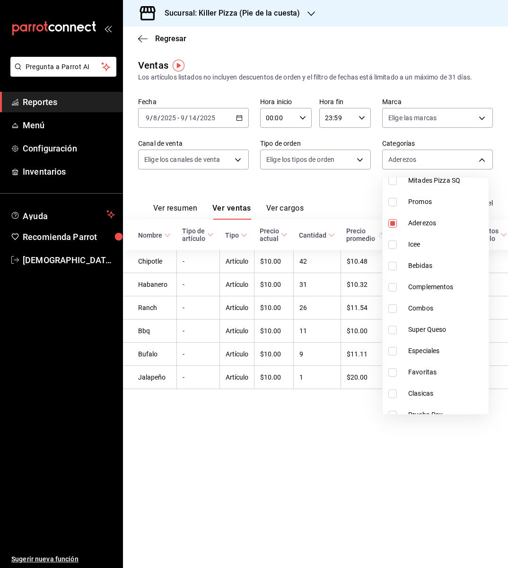
click at [432, 223] on span "Aderezos" at bounding box center [446, 223] width 77 height 10
checkbox input "false"
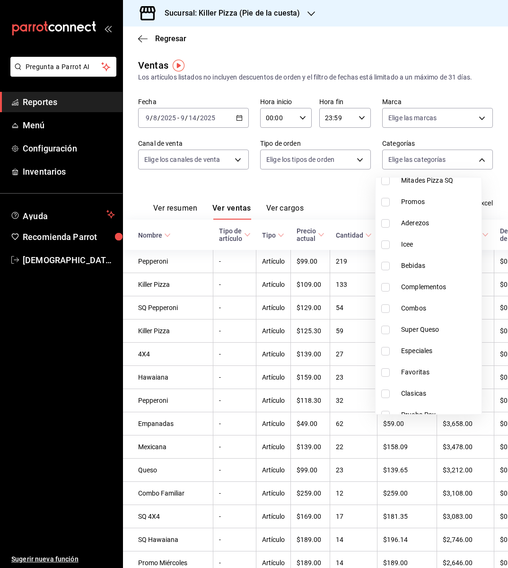
click at [409, 263] on span "Bebidas" at bounding box center [439, 266] width 77 height 10
type input "2283f3ea-57b6-4fcd-b6ff-0717bbd46bb1"
checkbox input "true"
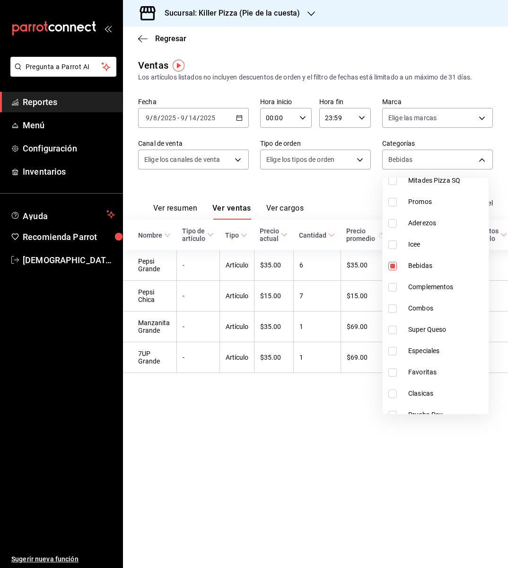
click at [462, 257] on li "Bebidas" at bounding box center [436, 265] width 106 height 21
checkbox input "false"
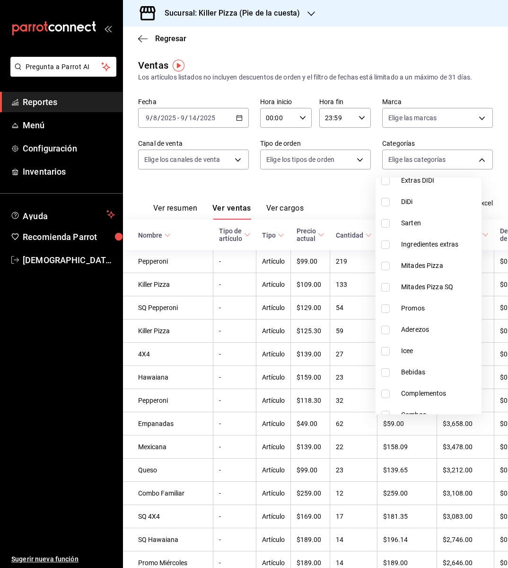
scroll to position [106, 0]
click at [444, 239] on span "Ingredientes extras" at bounding box center [439, 243] width 77 height 10
type input "a79955a4-97c9-491e-af79-b3c721059c5d"
checkbox input "true"
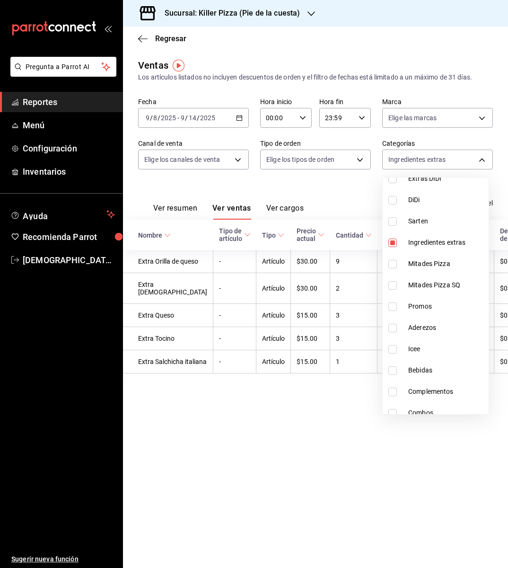
click at [333, 183] on div at bounding box center [254, 284] width 508 height 568
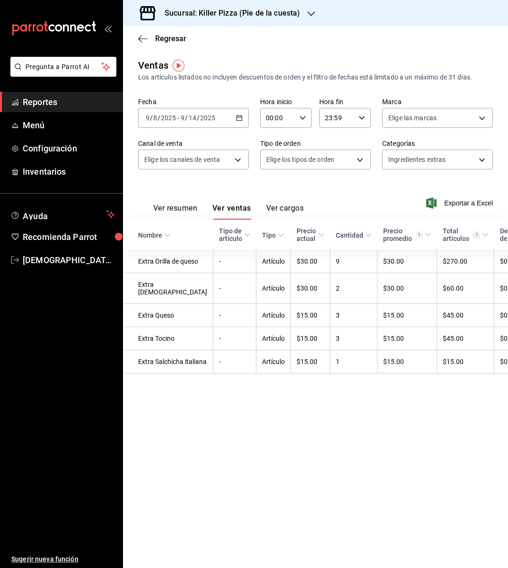
click at [297, 15] on h3 "Sucursal: Killer Pizza (Pie de la cuesta)" at bounding box center [228, 13] width 143 height 11
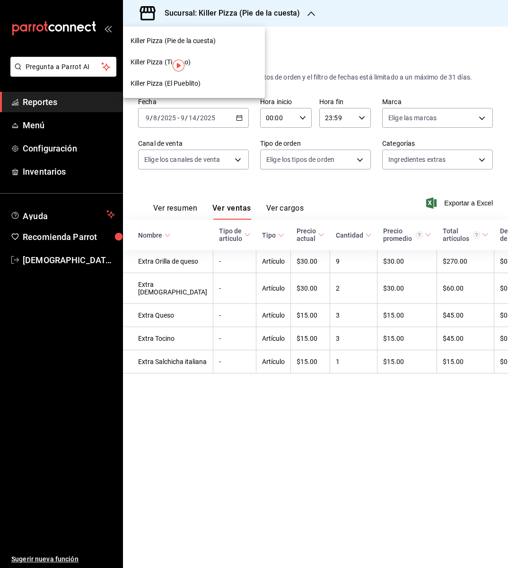
click at [206, 82] on div "Killer Pizza (El Pueblito)" at bounding box center [194, 84] width 127 height 10
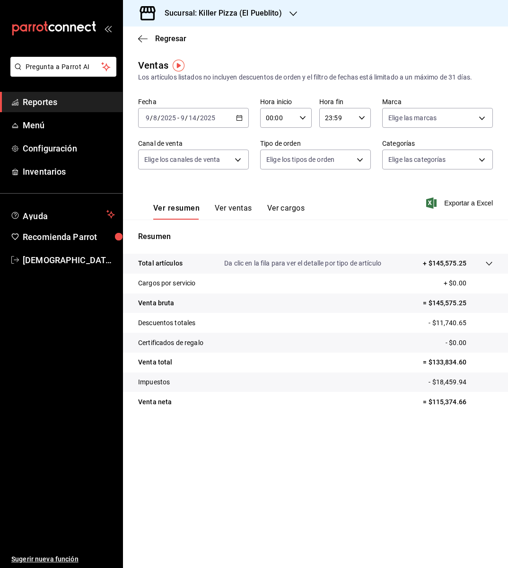
click at [241, 210] on button "Ver ventas" at bounding box center [233, 212] width 37 height 16
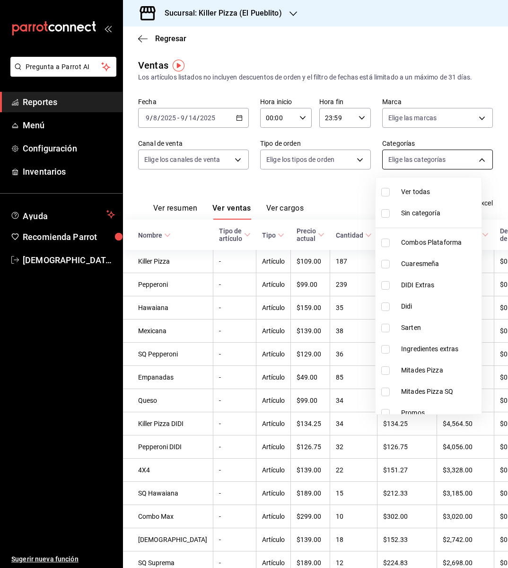
click at [421, 163] on body "Pregunta a Parrot AI Reportes Menú Configuración Inventarios Ayuda Recomienda P…" at bounding box center [254, 284] width 508 height 568
click at [448, 348] on span "Ingredientes extras" at bounding box center [439, 349] width 77 height 10
type input "9e5e1322-bdbf-4505-a9b8-f9b5fc2a24cf"
checkbox input "true"
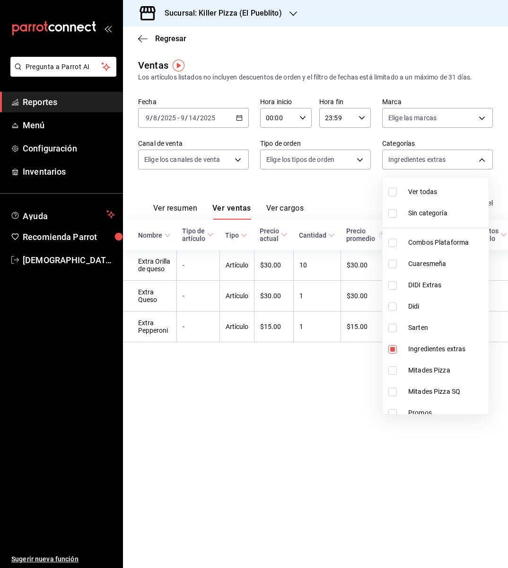
click at [425, 340] on li "Ingredientes extras" at bounding box center [436, 348] width 106 height 21
checkbox input "false"
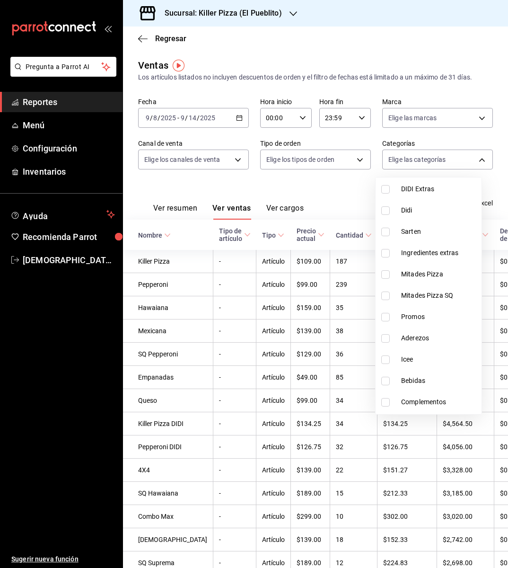
scroll to position [98, 0]
click at [444, 391] on li "Complementos" at bounding box center [429, 400] width 106 height 21
type input "1f57d098-13f5-4b07-ac20-45da95bc06e5"
checkbox input "true"
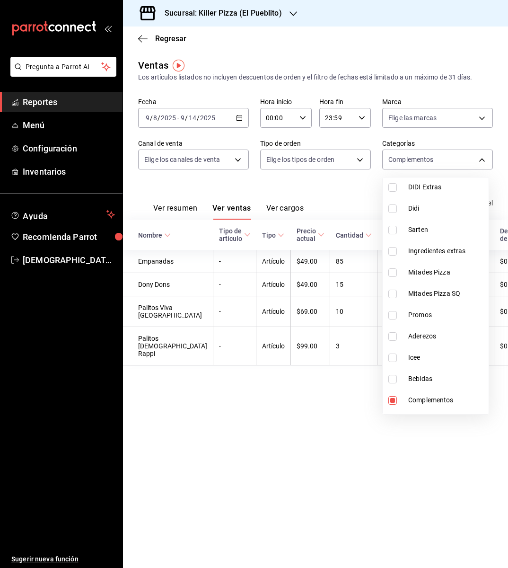
click at [428, 395] on span "Complementos" at bounding box center [446, 400] width 77 height 10
checkbox input "false"
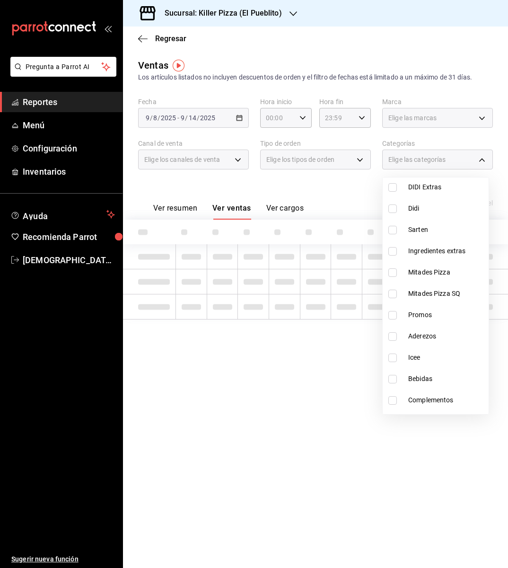
click at [426, 380] on span "Bebidas" at bounding box center [446, 379] width 77 height 10
type input "1d293a9b-c3f2-49cb-82fa-30c2529115b8"
checkbox input "true"
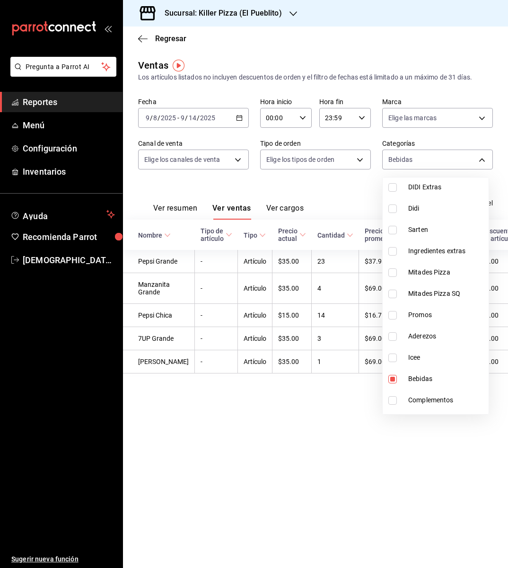
click at [425, 380] on span "Bebidas" at bounding box center [446, 379] width 77 height 10
checkbox input "false"
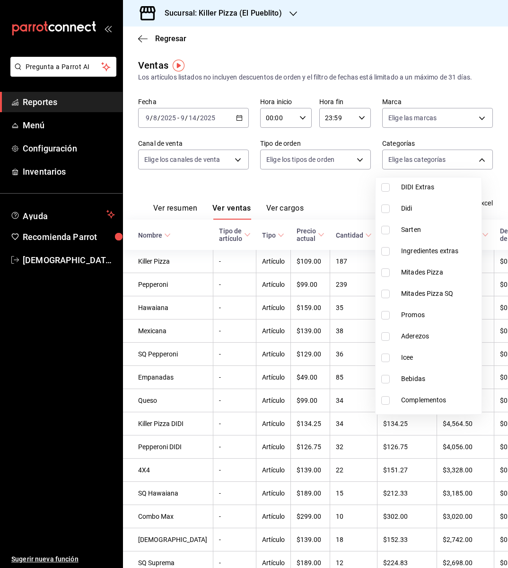
click at [421, 337] on span "Aderezos" at bounding box center [439, 336] width 77 height 10
type input "2e98d879-40a2-4a08-9bd5-a30d9301b0d9"
checkbox input "true"
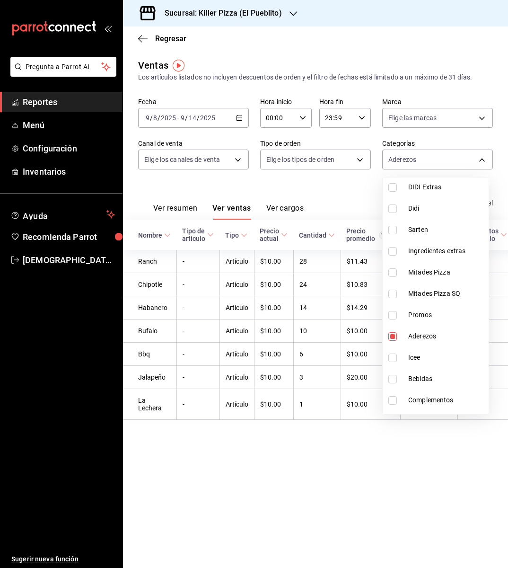
click at [255, 459] on div at bounding box center [254, 284] width 508 height 568
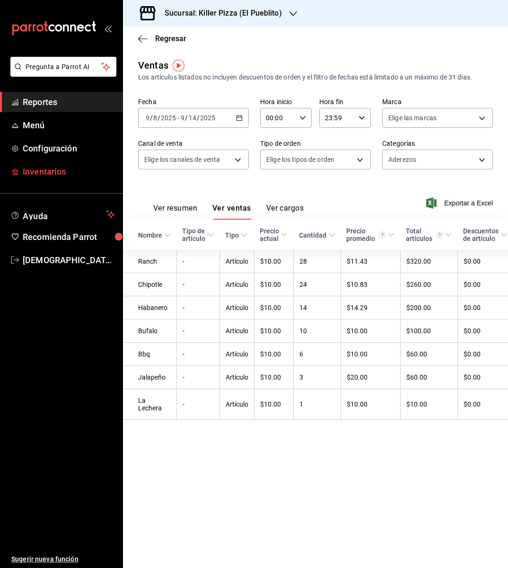
click at [78, 167] on span "Inventarios" at bounding box center [69, 171] width 92 height 13
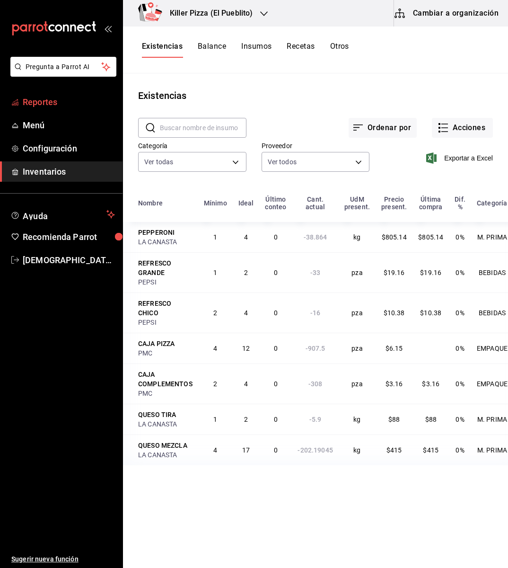
click at [66, 109] on link "Reportes" at bounding box center [61, 102] width 123 height 20
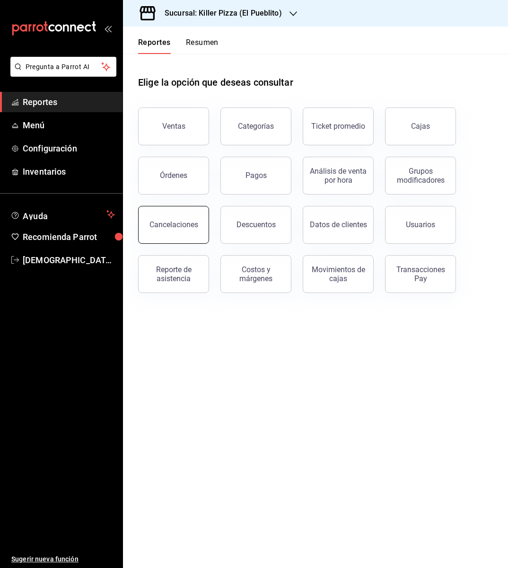
click at [174, 228] on div "Cancelaciones" at bounding box center [174, 224] width 49 height 9
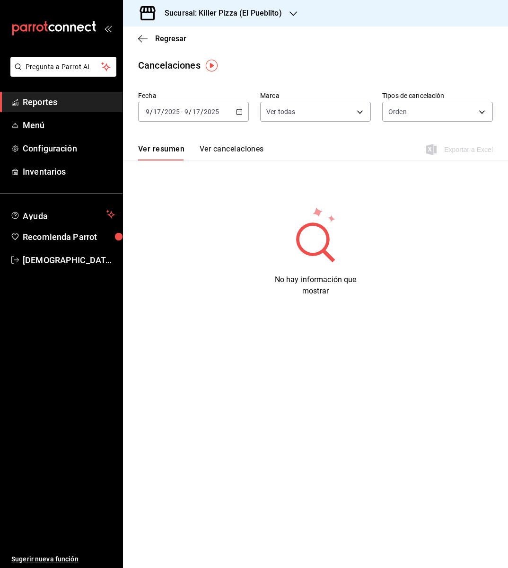
click at [238, 111] on \(Stroke\) "button" at bounding box center [239, 111] width 5 height 0
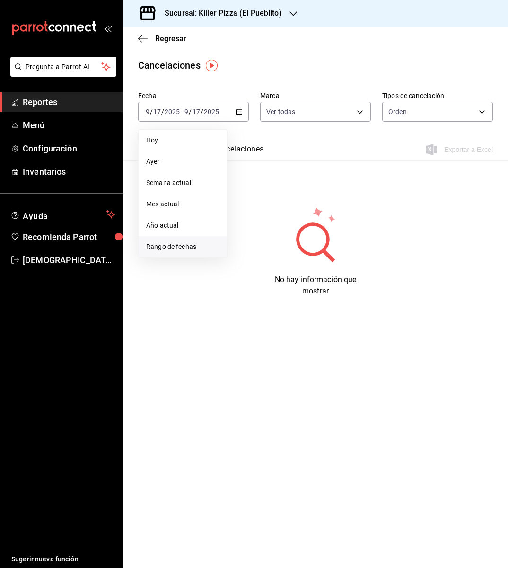
click at [194, 248] on span "Rango de fechas" at bounding box center [182, 247] width 73 height 10
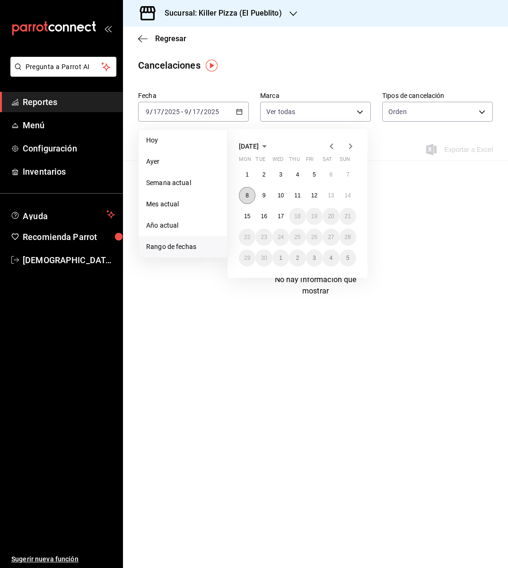
click at [248, 197] on abbr "8" at bounding box center [247, 195] width 3 height 7
click at [340, 199] on button "14" at bounding box center [348, 195] width 17 height 17
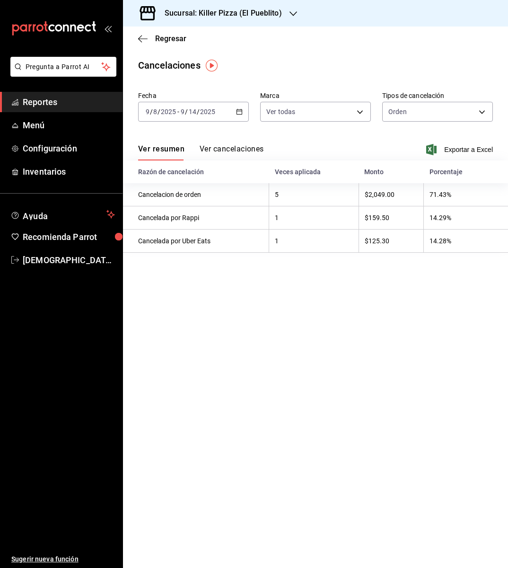
click at [268, 17] on h3 "Sucursal: Killer Pizza (El Pueblito)" at bounding box center [219, 13] width 125 height 11
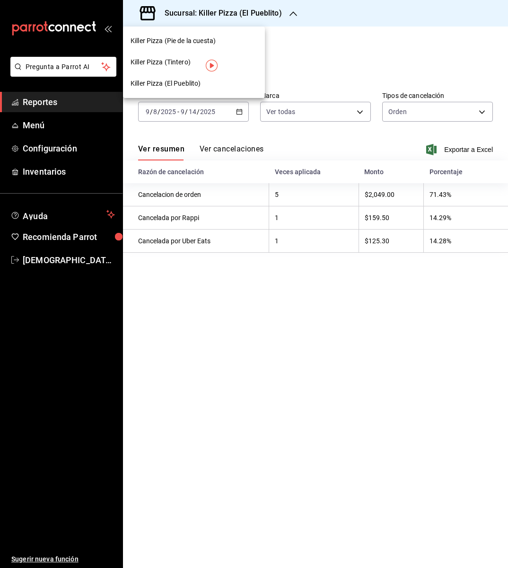
click at [231, 35] on div "Killer Pizza (Pie de la cuesta)" at bounding box center [194, 40] width 142 height 21
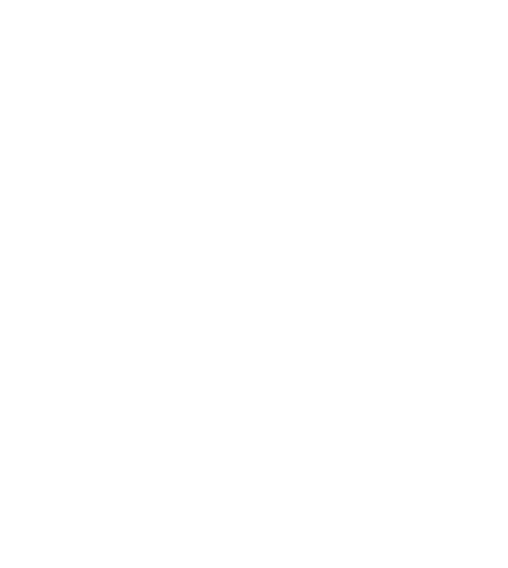
click at [194, 4] on html at bounding box center [254, 2] width 508 height 4
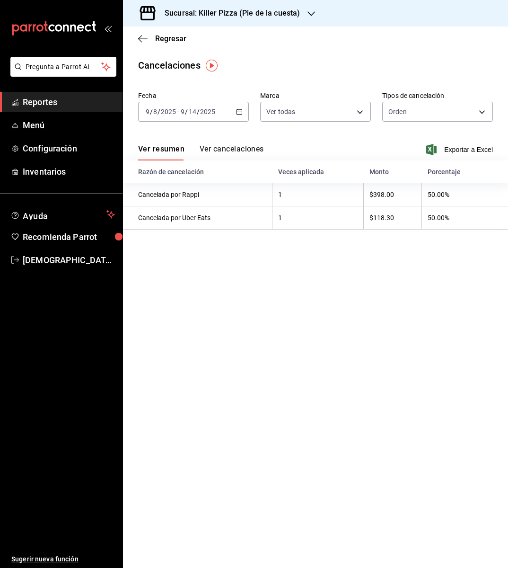
click at [61, 100] on span "Reportes" at bounding box center [69, 102] width 92 height 13
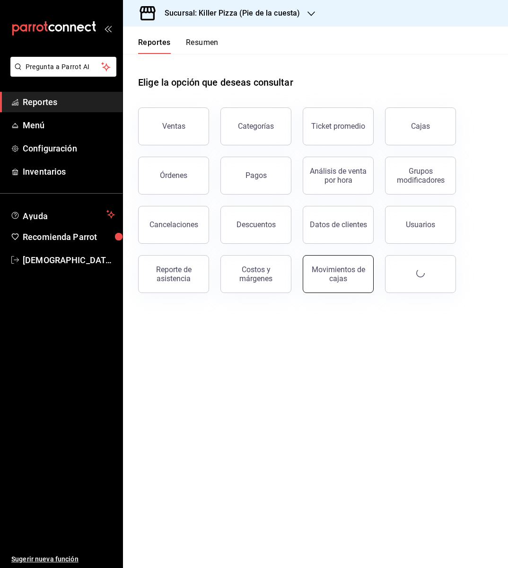
click at [347, 274] on div "Movimientos de cajas" at bounding box center [338, 274] width 59 height 18
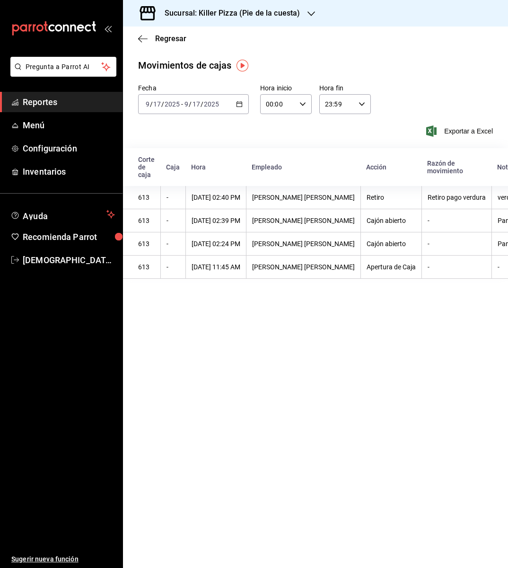
click at [235, 102] on div "2025-09-17 9 / 17 / 2025 - 2025-09-17 9 / 17 / 2025" at bounding box center [193, 104] width 111 height 20
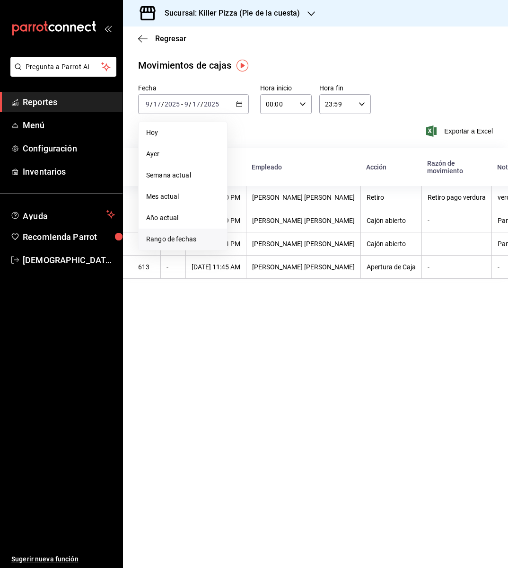
click at [194, 235] on span "Rango de fechas" at bounding box center [182, 239] width 73 height 10
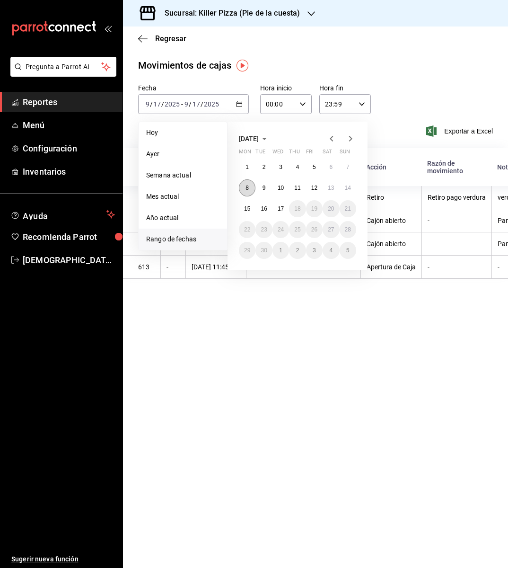
click at [248, 189] on abbr "8" at bounding box center [247, 188] width 3 height 7
click at [340, 185] on button "14" at bounding box center [348, 187] width 17 height 17
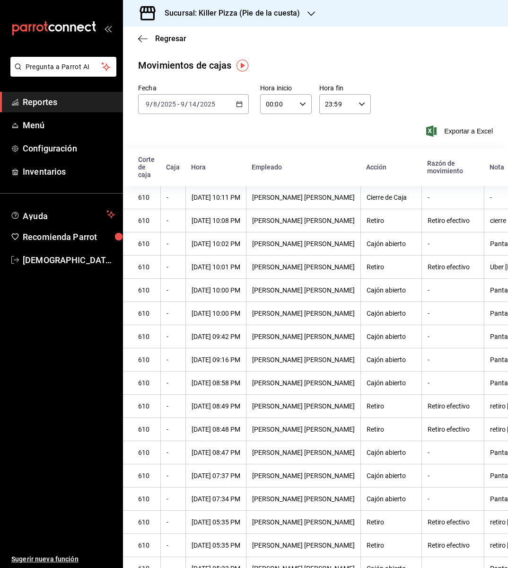
click at [361, 273] on th "Retiro" at bounding box center [391, 267] width 61 height 23
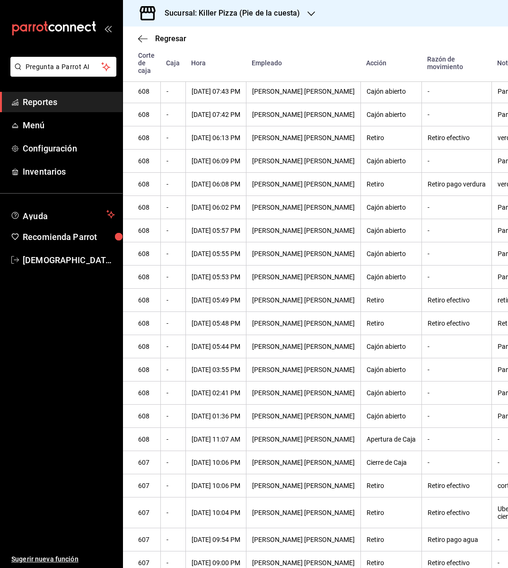
scroll to position [2021, 0]
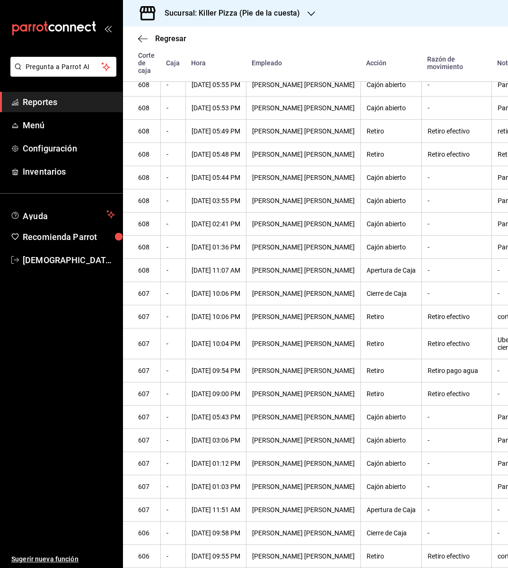
click at [427, 455] on th "-" at bounding box center [457, 463] width 70 height 23
click at [334, 143] on th "Lizzete Del Rocío Temich" at bounding box center [303, 154] width 115 height 23
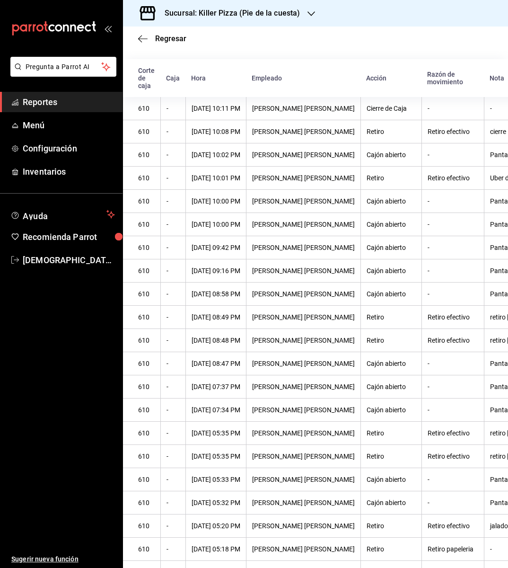
scroll to position [89, 0]
click at [142, 32] on div "Regresar" at bounding box center [315, 39] width 385 height 24
click at [142, 38] on icon "button" at bounding box center [142, 38] width 9 height 0
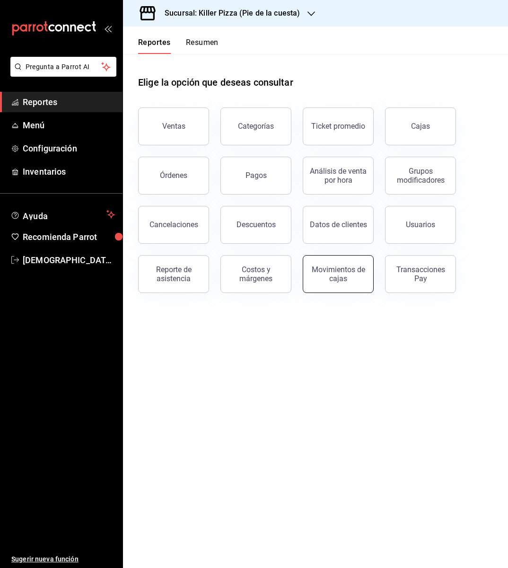
click at [342, 258] on button "Movimientos de cajas" at bounding box center [338, 274] width 71 height 38
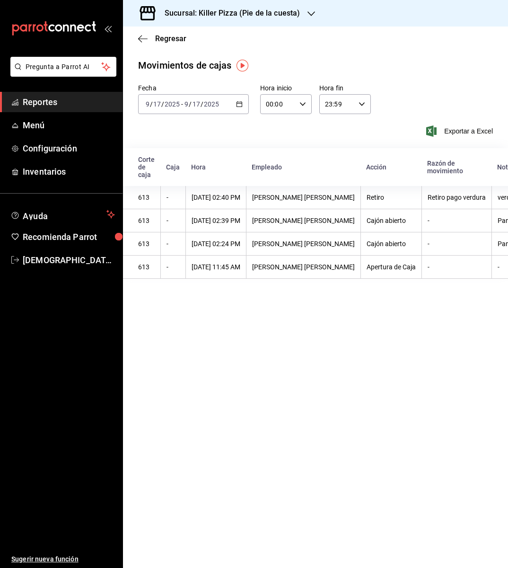
click at [232, 102] on div "2025-09-17 9 / 17 / 2025 - 2025-09-17 9 / 17 / 2025" at bounding box center [193, 104] width 111 height 20
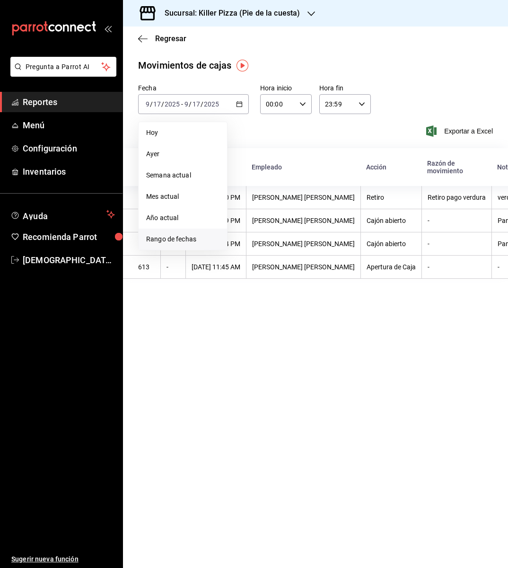
click at [200, 240] on span "Rango de fechas" at bounding box center [182, 239] width 73 height 10
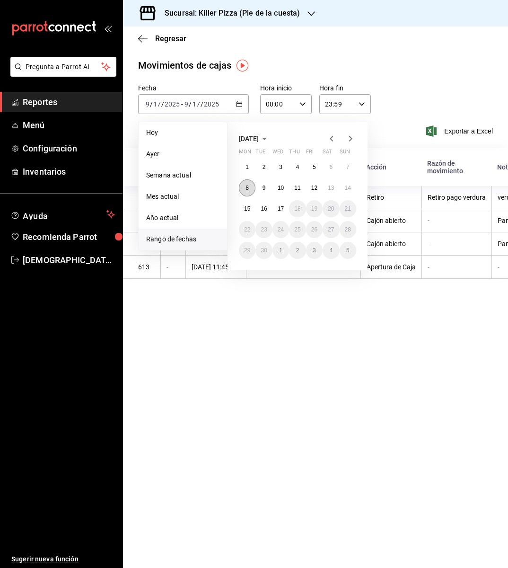
click at [251, 186] on button "8" at bounding box center [247, 187] width 17 height 17
click at [345, 189] on abbr "14" at bounding box center [348, 188] width 6 height 7
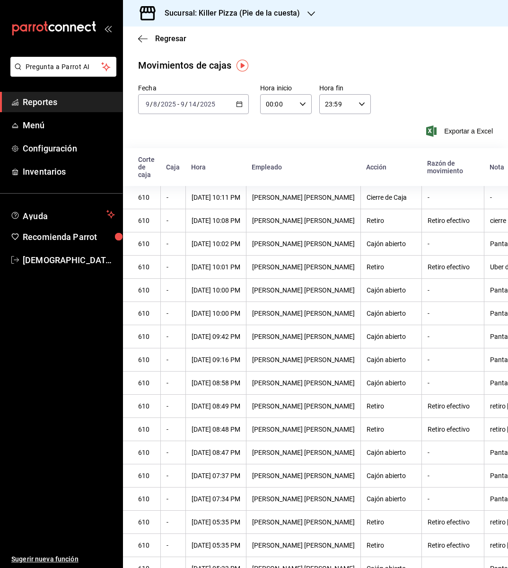
click at [361, 240] on th "Cajón abierto" at bounding box center [391, 243] width 61 height 23
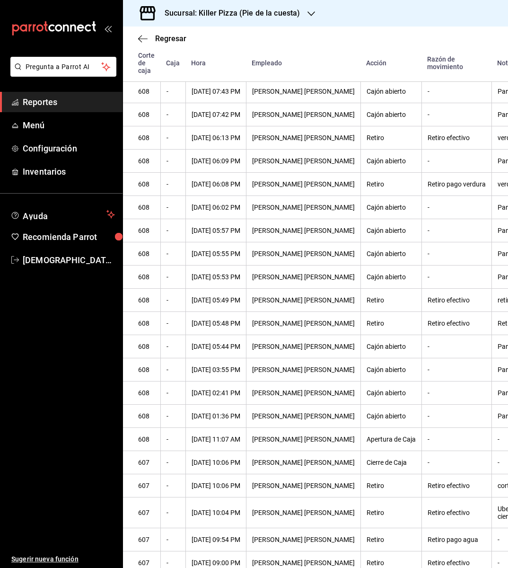
scroll to position [2021, 0]
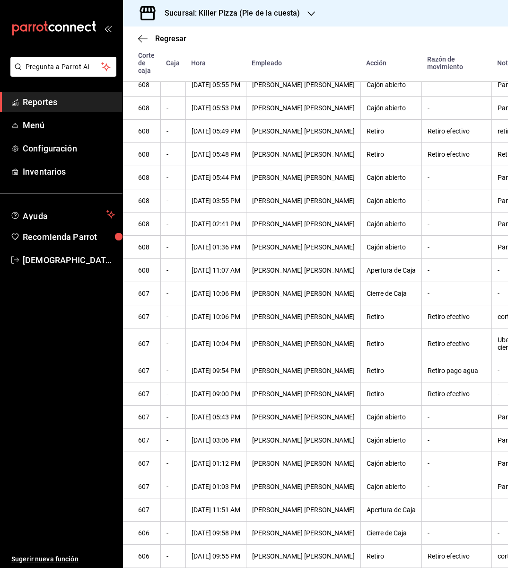
click at [229, 214] on th "12/09/2025 02:41 PM" at bounding box center [216, 224] width 61 height 23
click at [143, 38] on icon "button" at bounding box center [142, 39] width 9 height 9
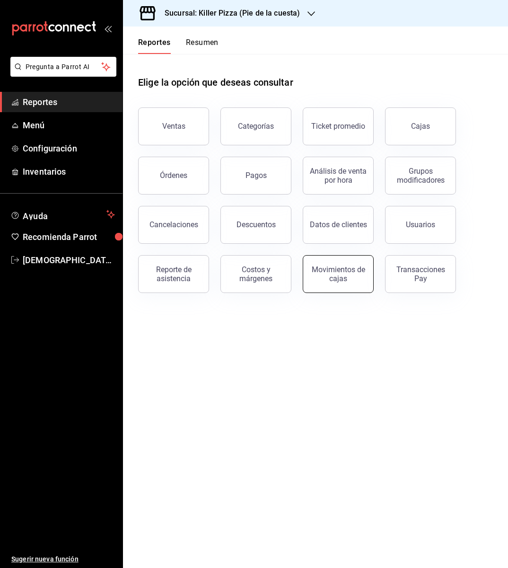
click at [347, 272] on div "Movimientos de cajas" at bounding box center [338, 274] width 59 height 18
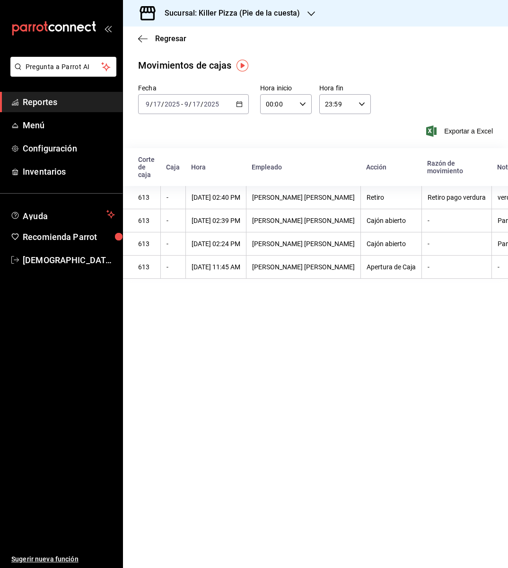
click at [237, 104] on \(Stroke\) "button" at bounding box center [240, 104] width 6 height 5
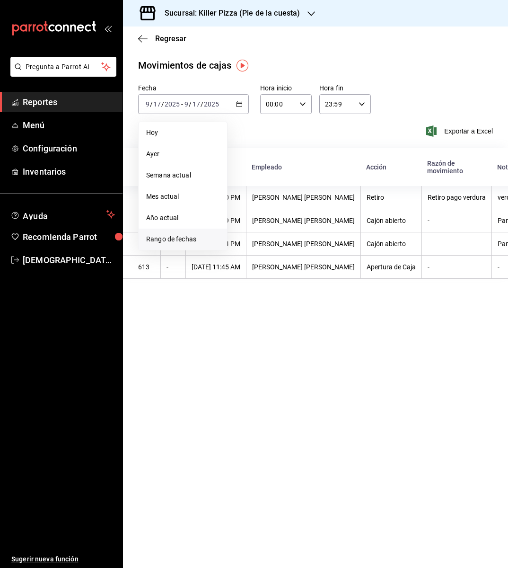
click at [208, 243] on span "Rango de fechas" at bounding box center [182, 239] width 73 height 10
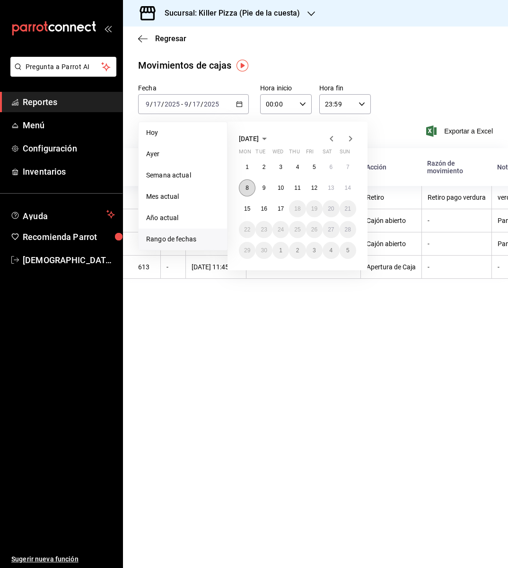
click at [242, 193] on button "8" at bounding box center [247, 187] width 17 height 17
click at [286, 193] on button "10" at bounding box center [281, 187] width 17 height 17
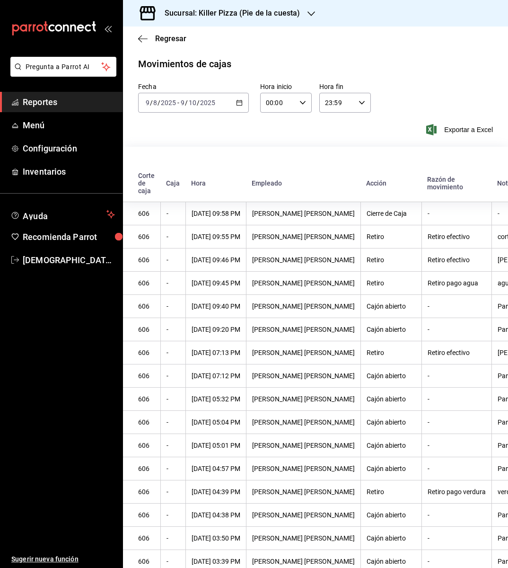
scroll to position [297, 0]
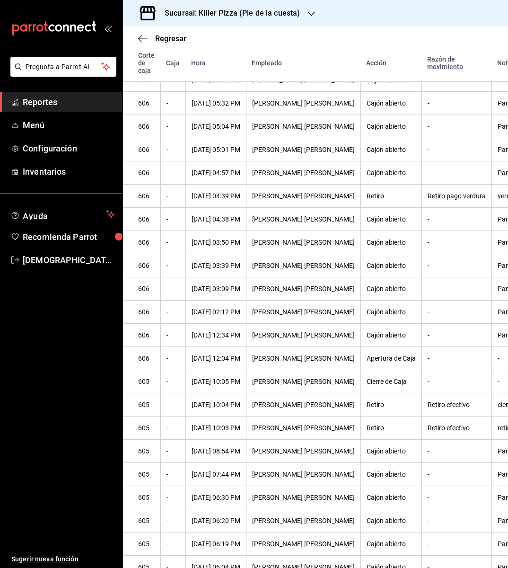
click at [272, 11] on h3 "Sucursal: Killer Pizza (Pie de la cuesta)" at bounding box center [228, 13] width 143 height 11
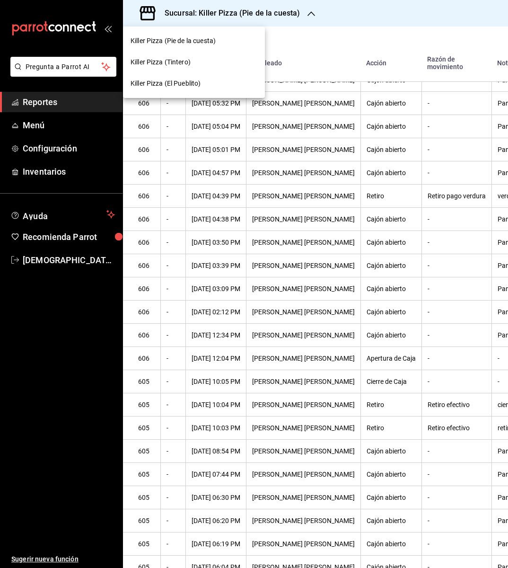
click at [203, 77] on div "Killer Pizza (El Pueblito)" at bounding box center [194, 83] width 142 height 21
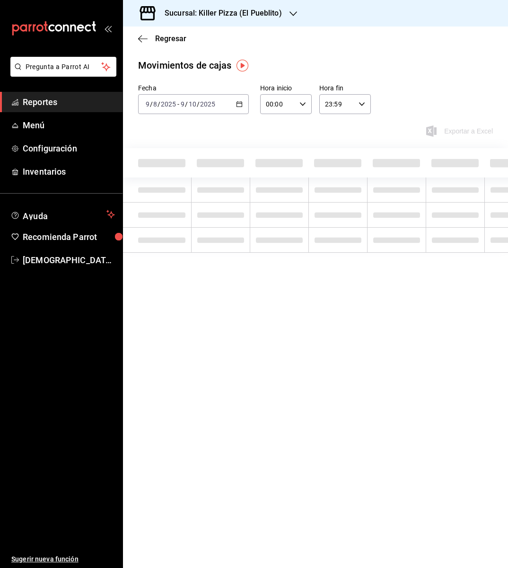
click at [222, 104] on div "2025-09-08 9 / 8 / 2025 - 2025-09-10 9 / 10 / 2025" at bounding box center [193, 104] width 111 height 20
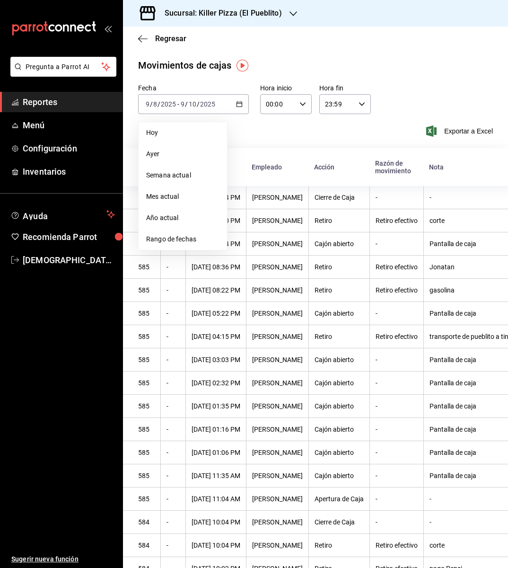
click at [190, 238] on span "Rango de fechas" at bounding box center [182, 239] width 73 height 10
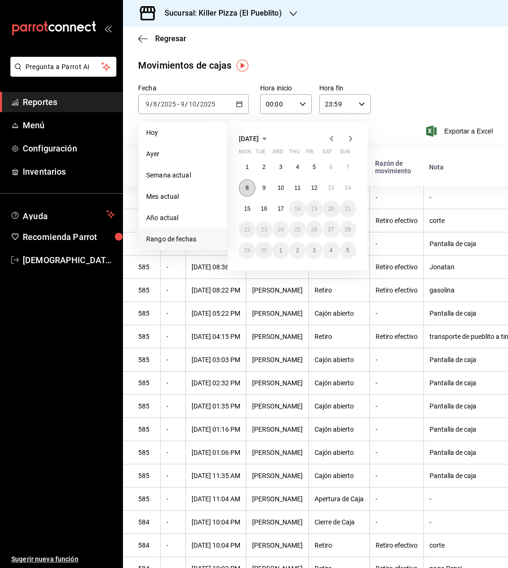
click at [251, 192] on button "8" at bounding box center [247, 187] width 17 height 17
click at [342, 193] on button "14" at bounding box center [348, 187] width 17 height 17
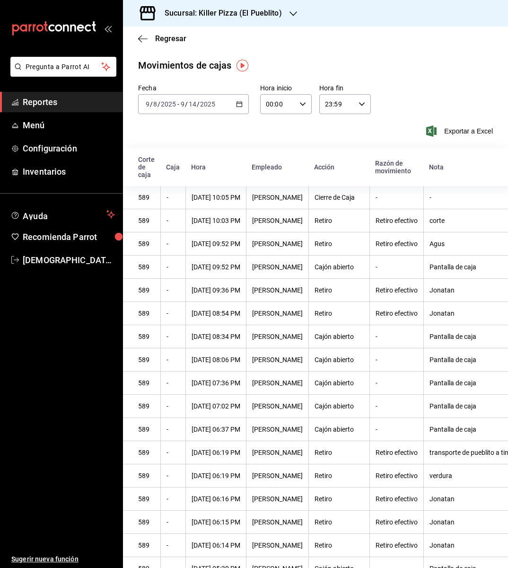
click at [350, 234] on th "Retiro" at bounding box center [339, 243] width 61 height 23
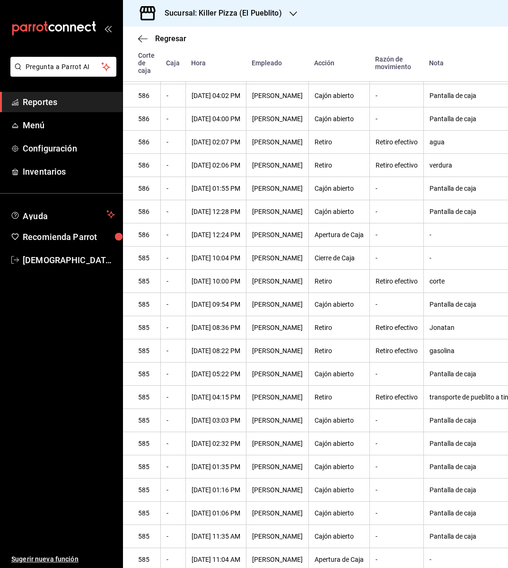
scroll to position [2013, 0]
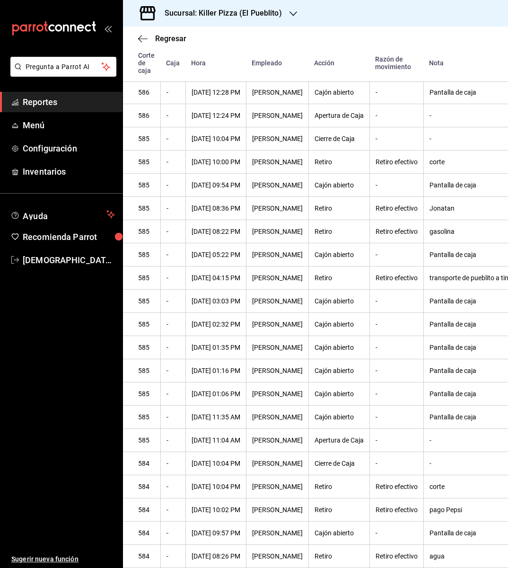
click at [396, 475] on th "Retiro efectivo" at bounding box center [397, 486] width 54 height 23
click at [407, 483] on div "Retiro efectivo" at bounding box center [397, 487] width 42 height 8
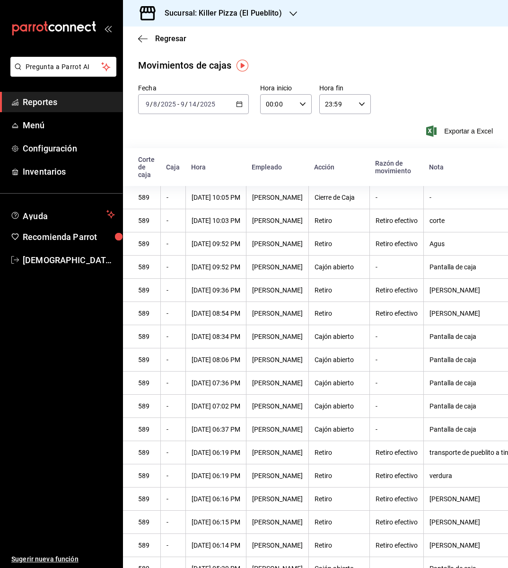
click at [228, 44] on div "Regresar" at bounding box center [315, 39] width 385 height 24
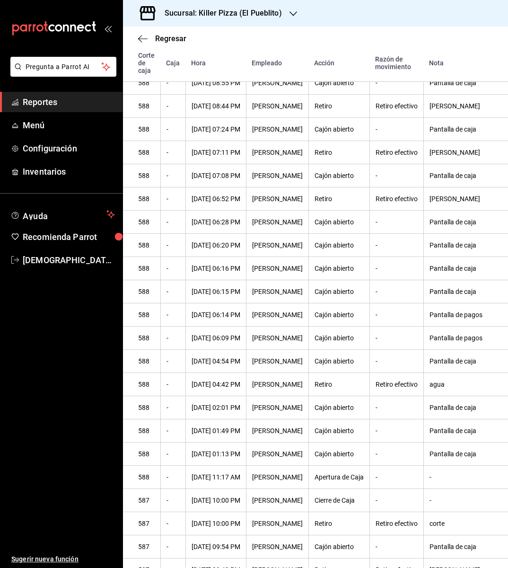
scroll to position [830, 0]
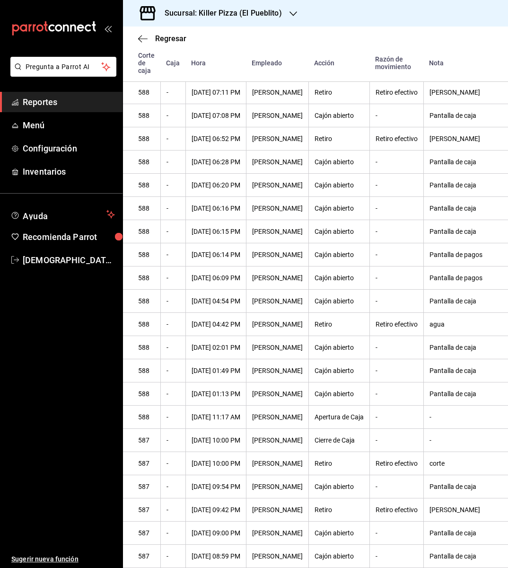
click at [328, 344] on div "Cajón abierto" at bounding box center [339, 348] width 49 height 8
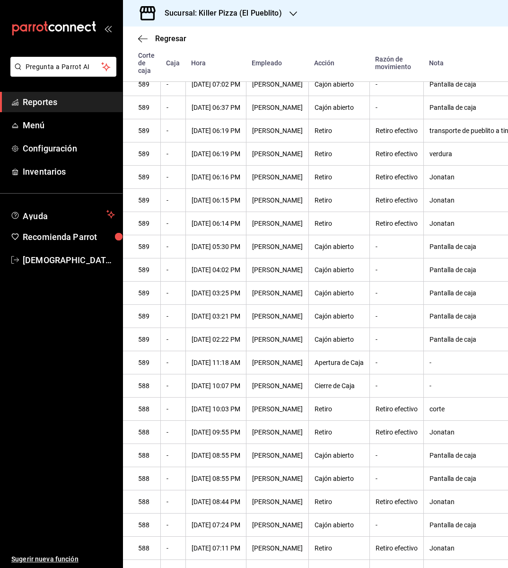
scroll to position [830, 0]
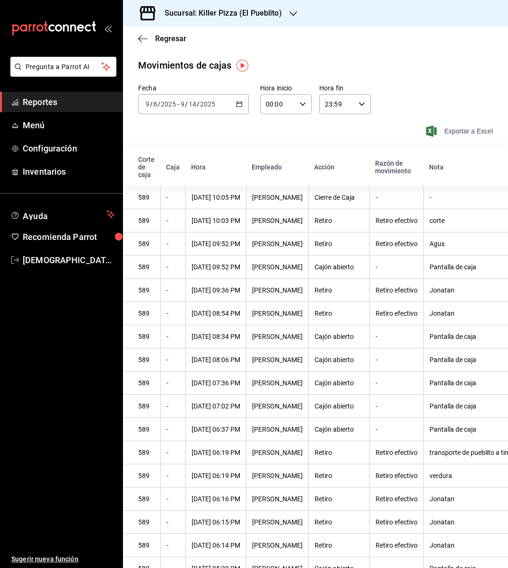
click at [464, 132] on span "Exportar a Excel" at bounding box center [460, 130] width 65 height 11
